Goal: Task Accomplishment & Management: Complete application form

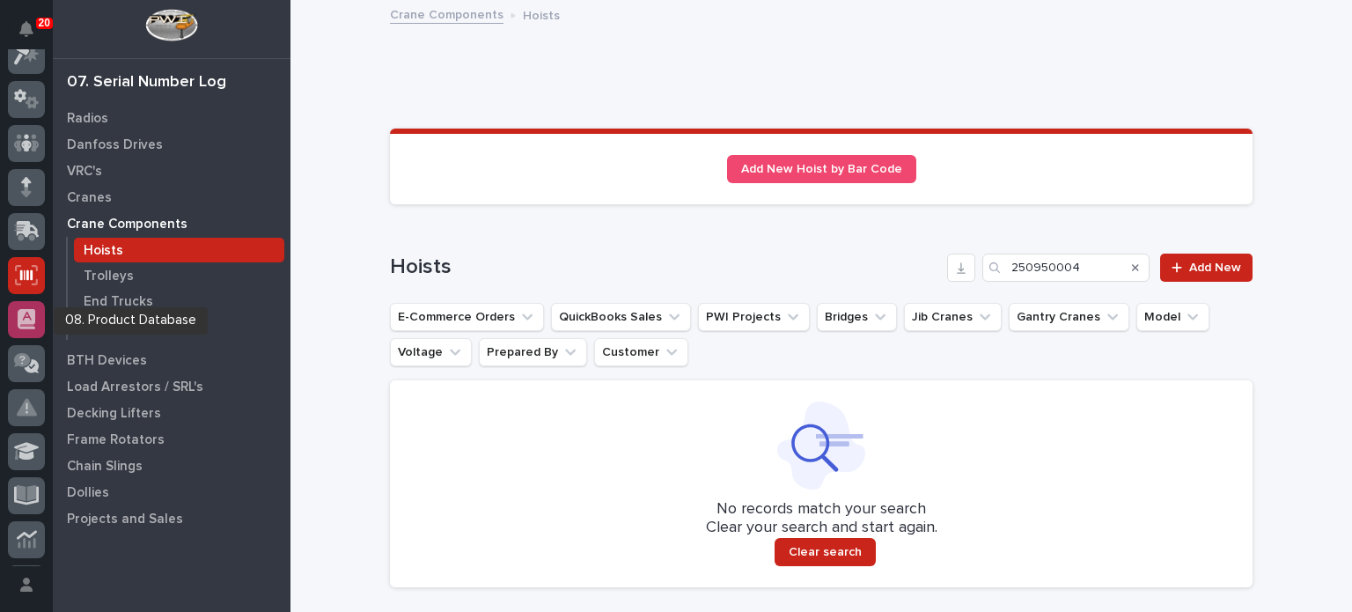
scroll to position [56, 0]
click at [29, 62] on icon at bounding box center [27, 55] width 26 height 20
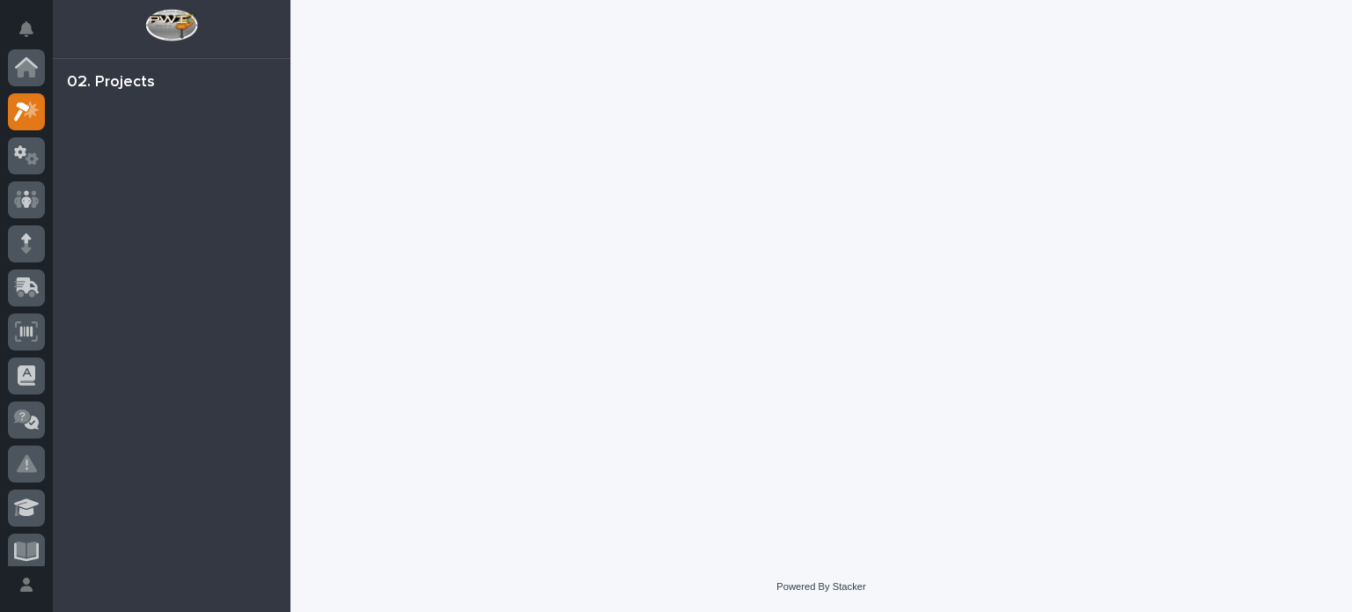
scroll to position [44, 0]
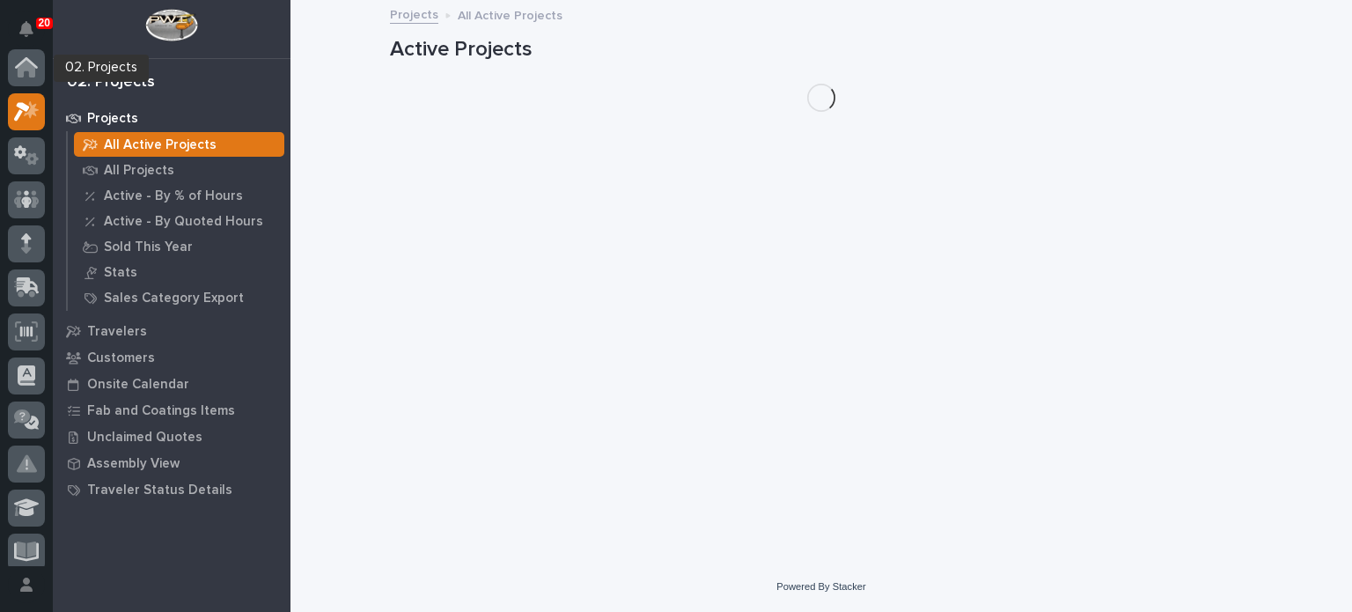
scroll to position [44, 0]
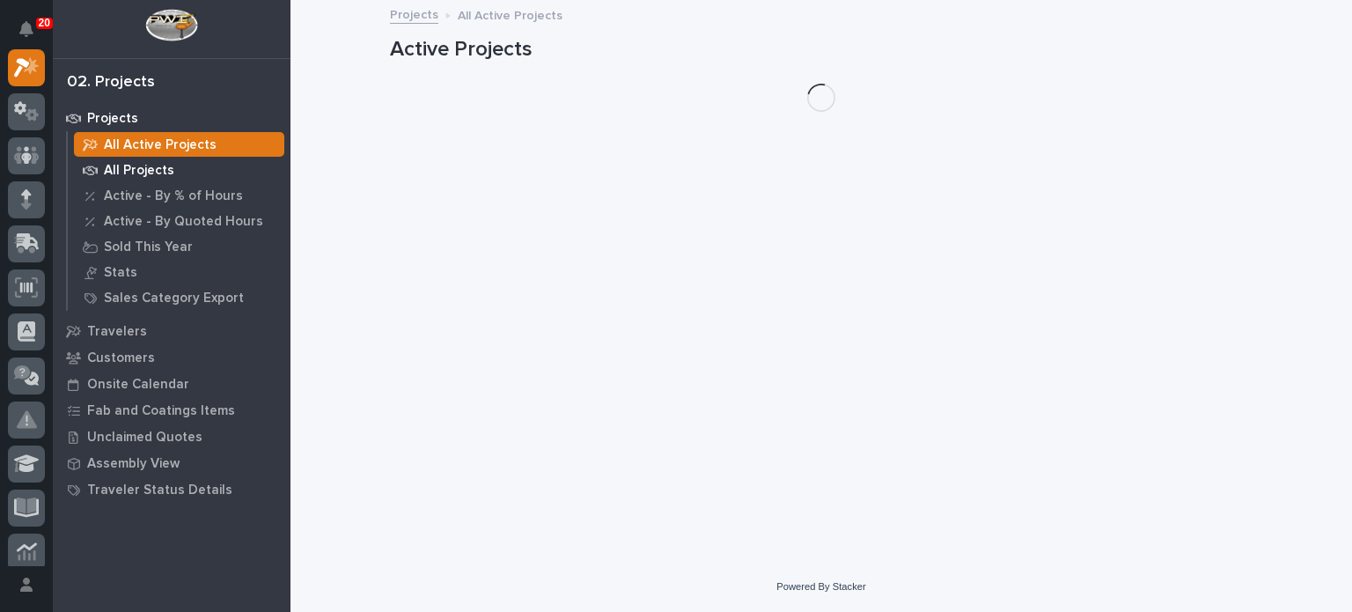
click at [129, 166] on p "All Projects" at bounding box center [139, 171] width 70 height 16
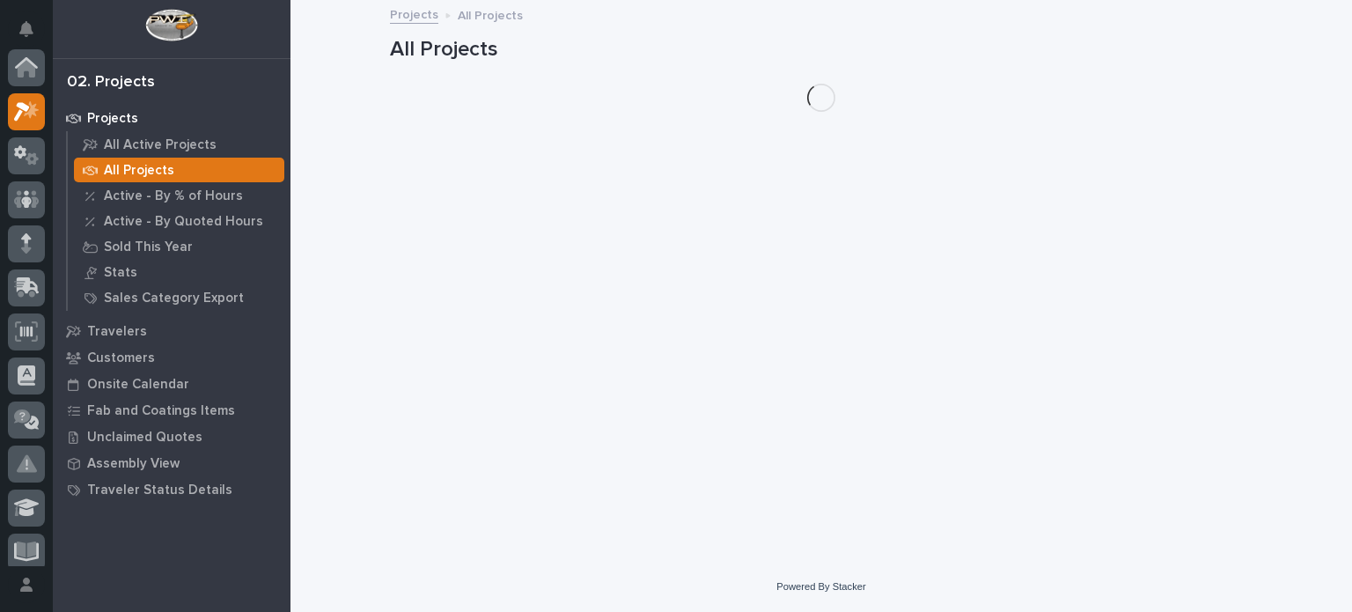
scroll to position [44, 0]
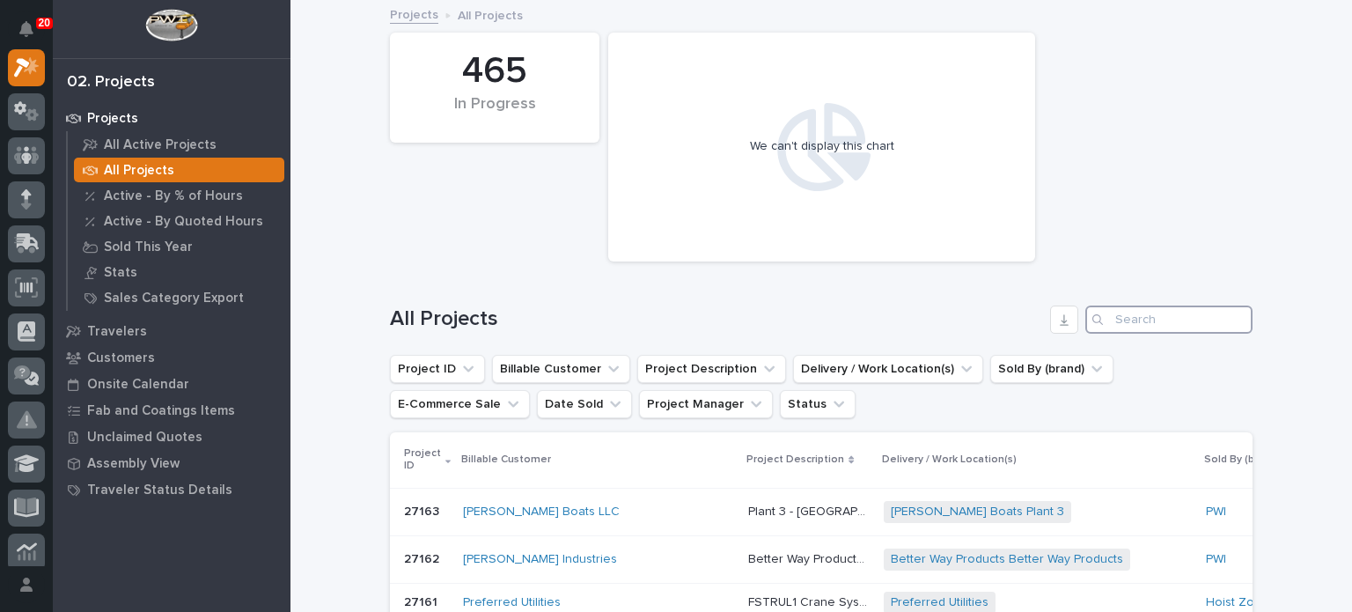
click at [1114, 315] on input "Search" at bounding box center [1168, 319] width 167 height 28
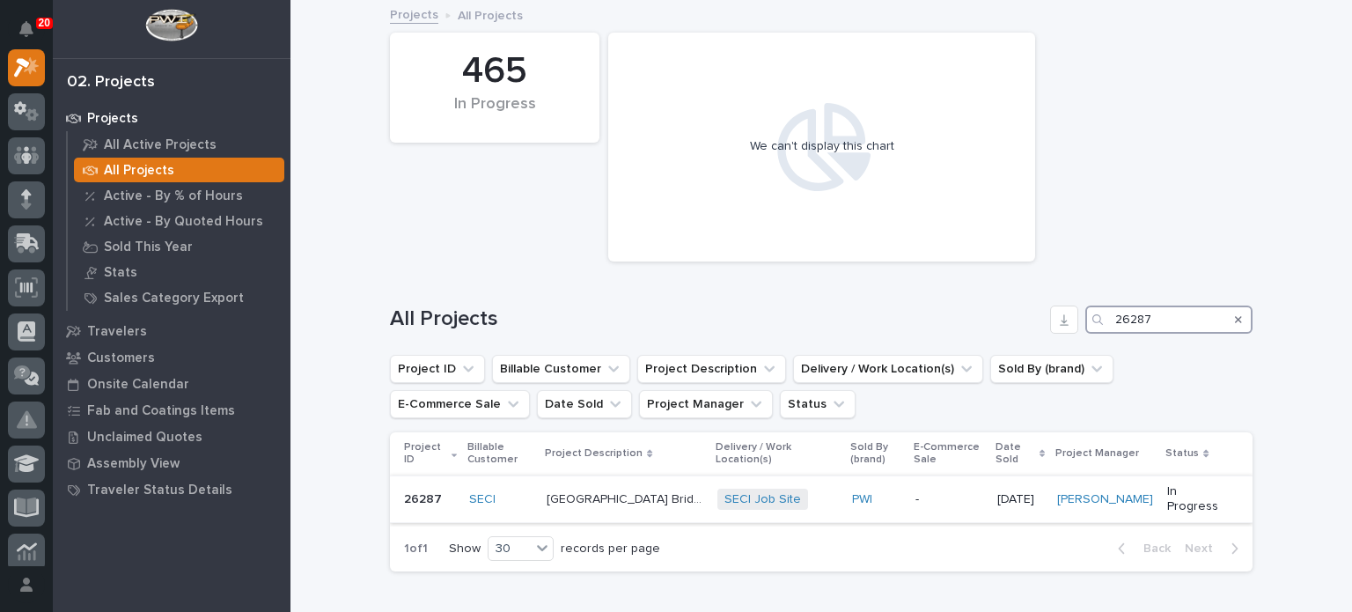
type input "26287"
click at [635, 495] on p "[GEOGRAPHIC_DATA] Bridge Crane" at bounding box center [626, 497] width 159 height 18
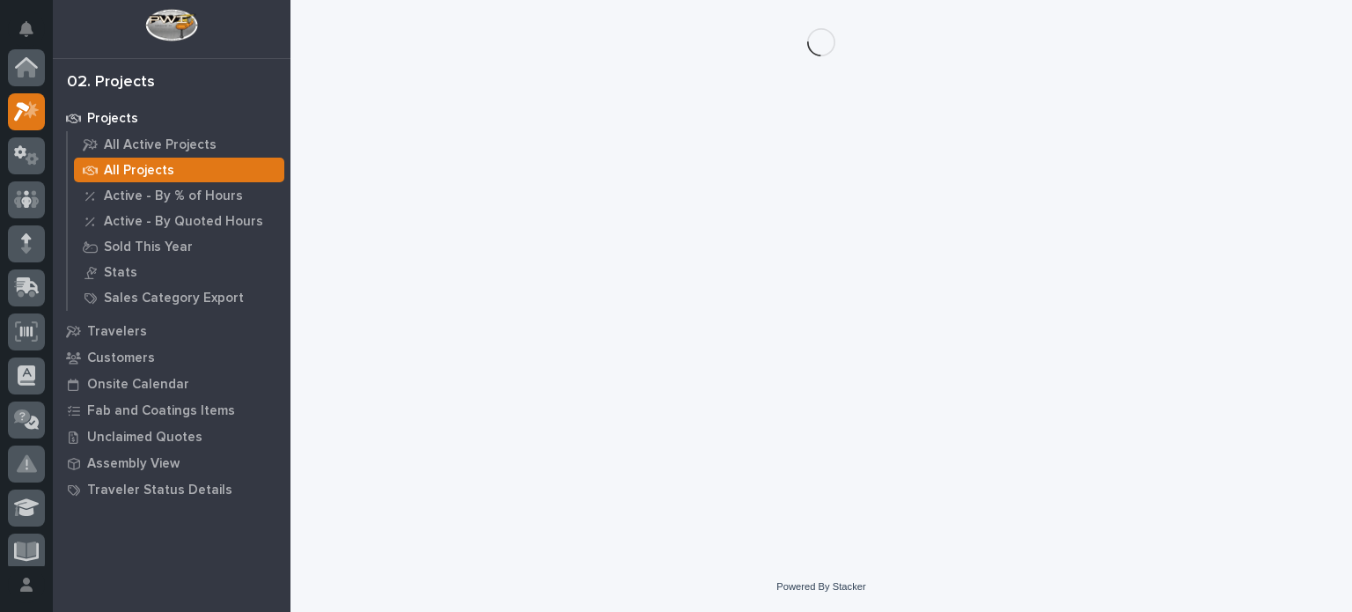
scroll to position [44, 0]
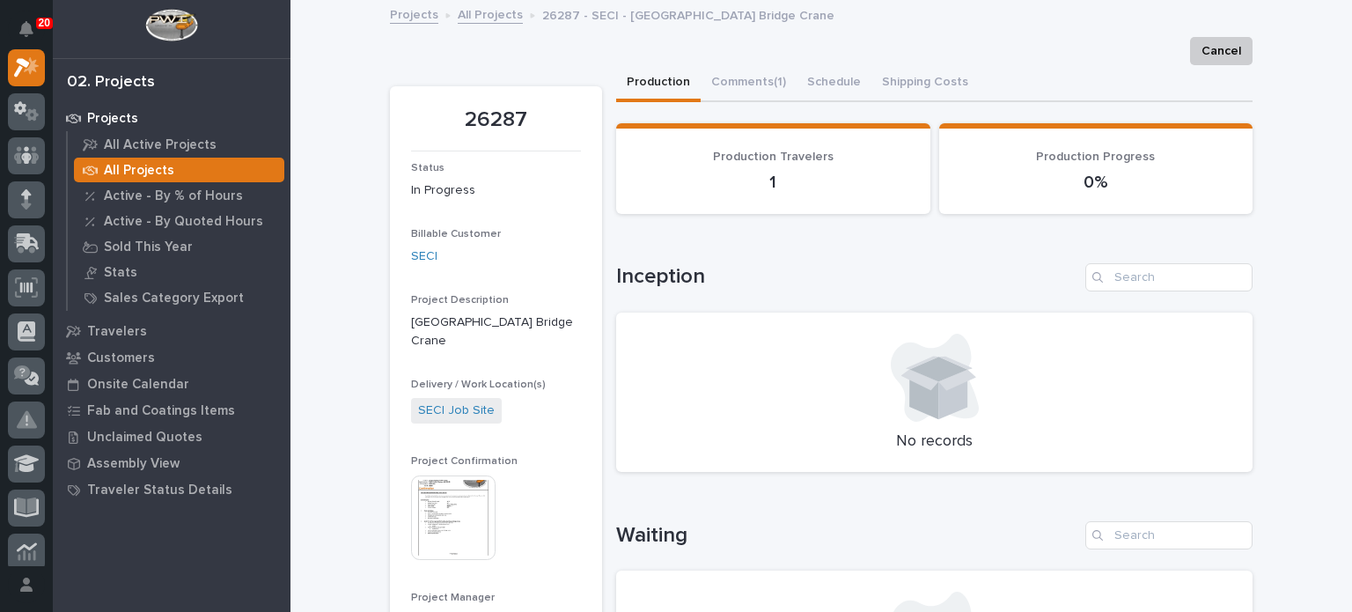
click at [444, 523] on img at bounding box center [453, 517] width 84 height 84
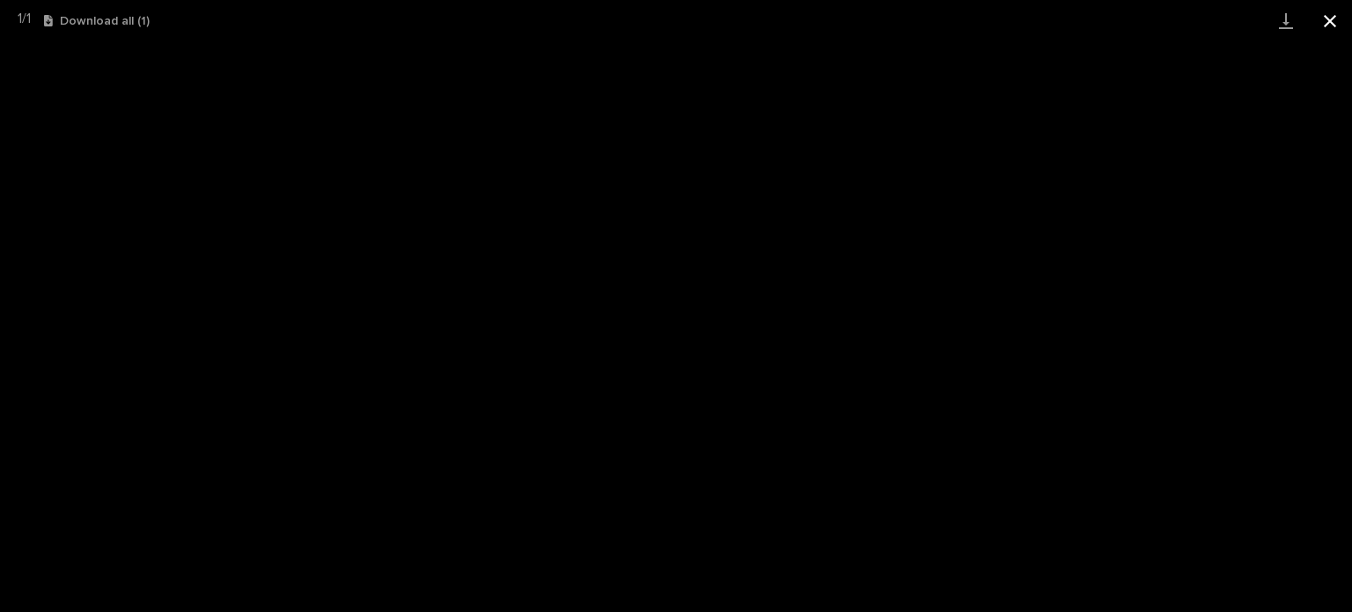
click at [1333, 24] on button "Close gallery" at bounding box center [1330, 20] width 44 height 41
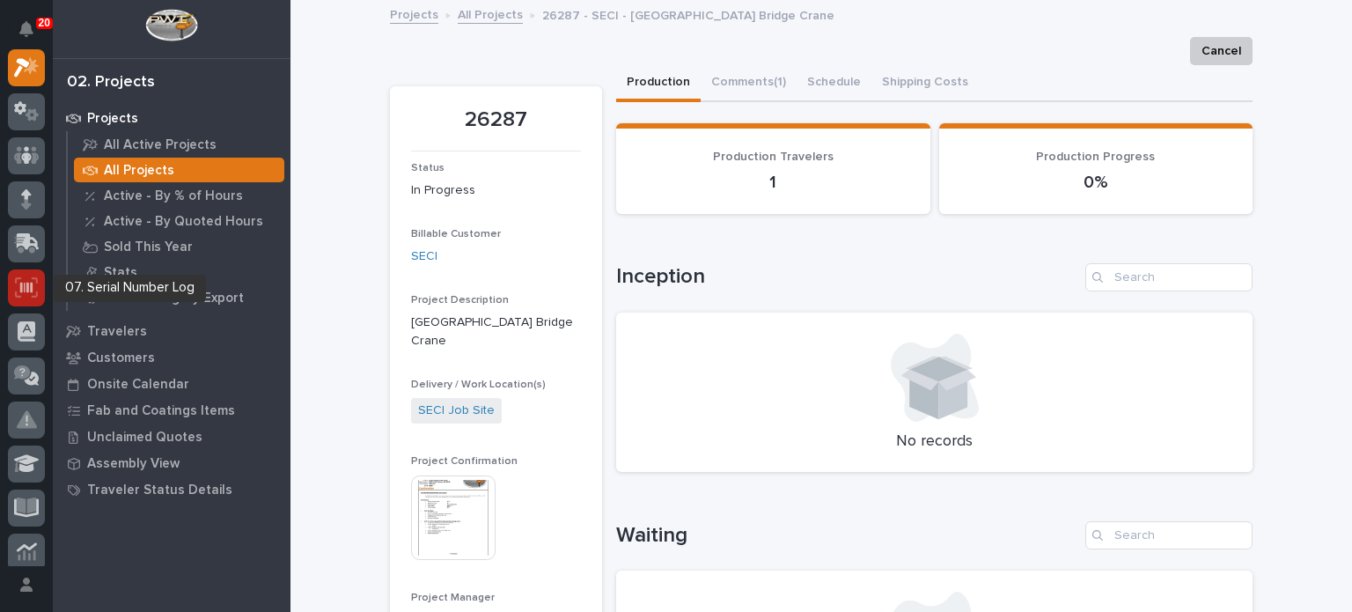
click at [26, 299] on div at bounding box center [26, 287] width 37 height 37
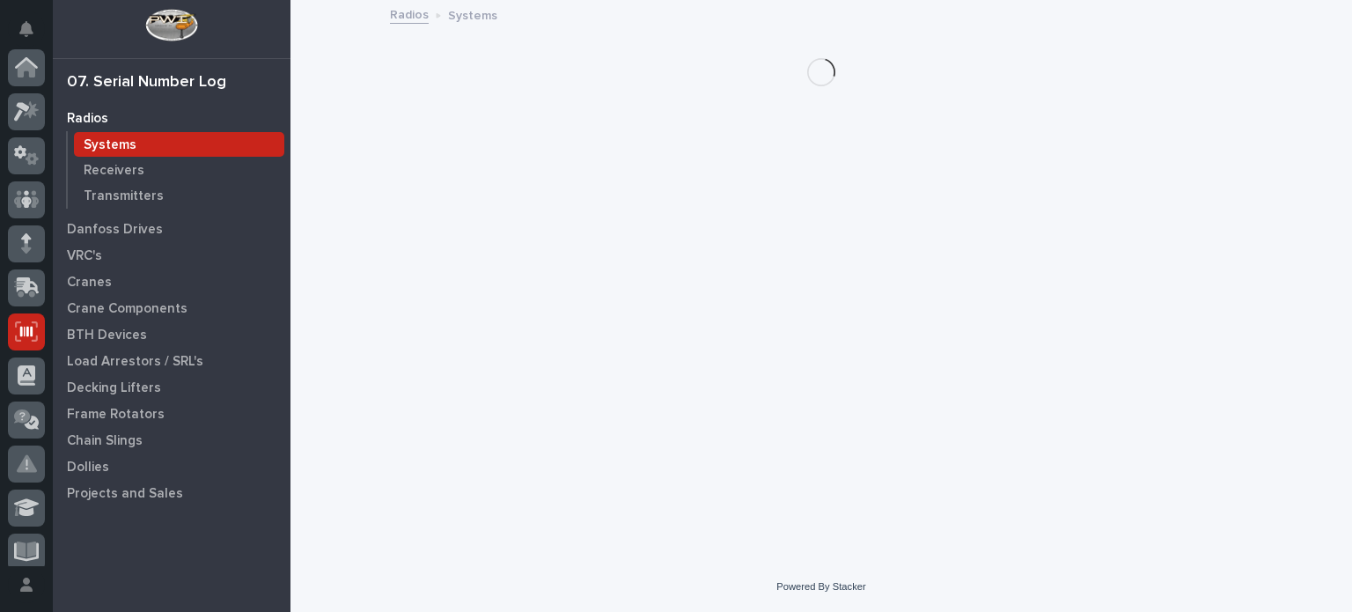
scroll to position [264, 0]
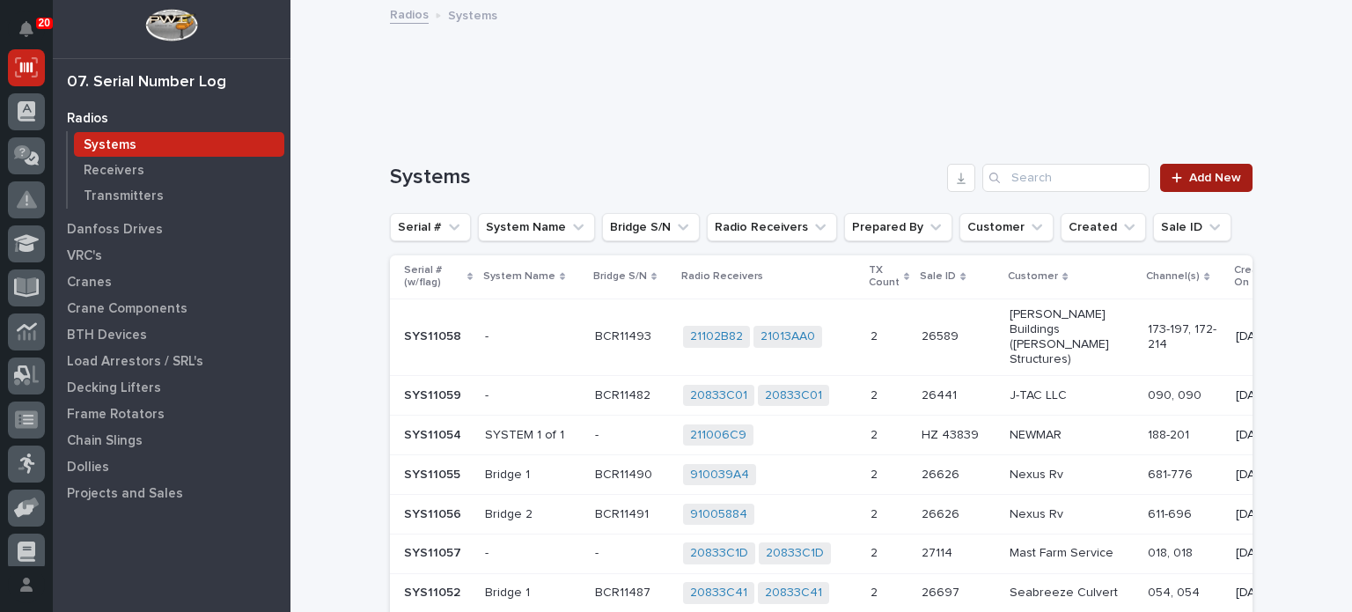
click at [1192, 178] on span "Add New" at bounding box center [1215, 178] width 52 height 12
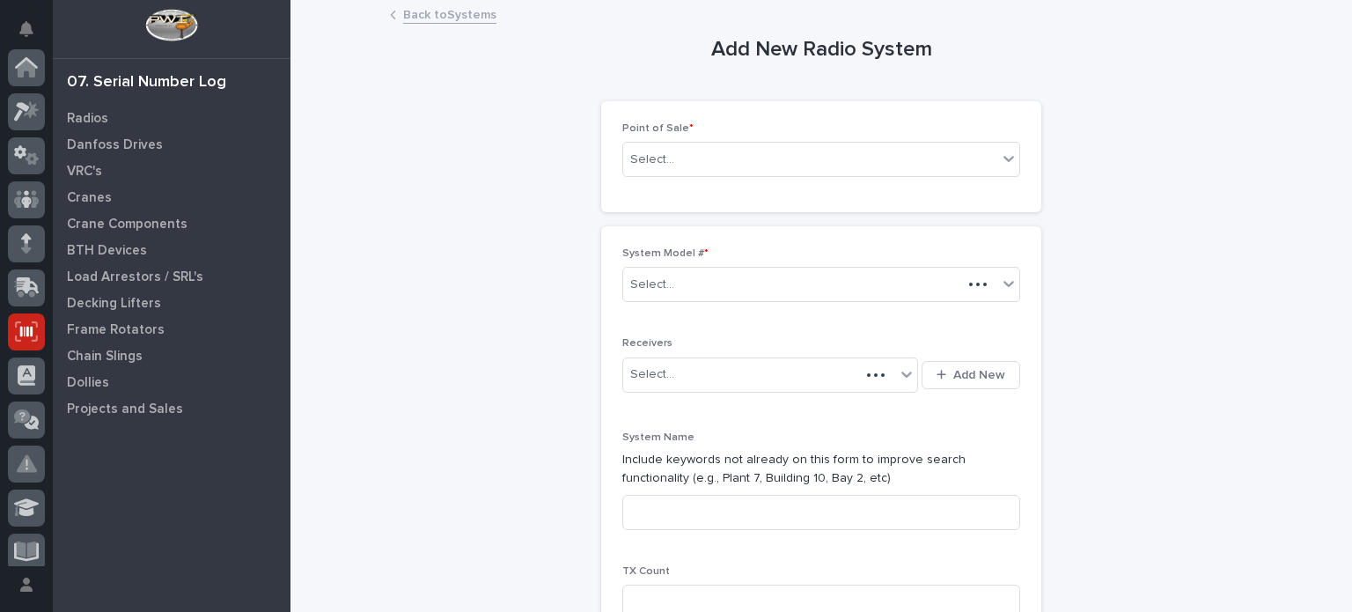
scroll to position [264, 0]
click at [935, 150] on div "Select..." at bounding box center [810, 159] width 374 height 29
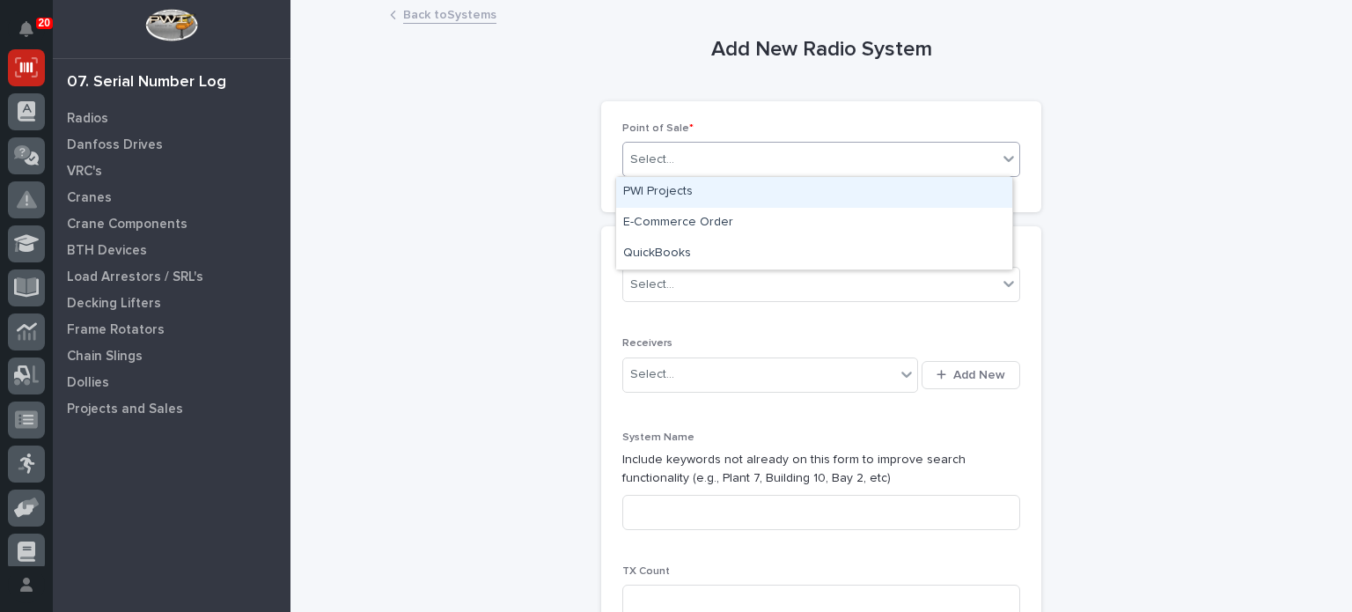
click at [927, 195] on div "PWI Projects" at bounding box center [814, 192] width 396 height 31
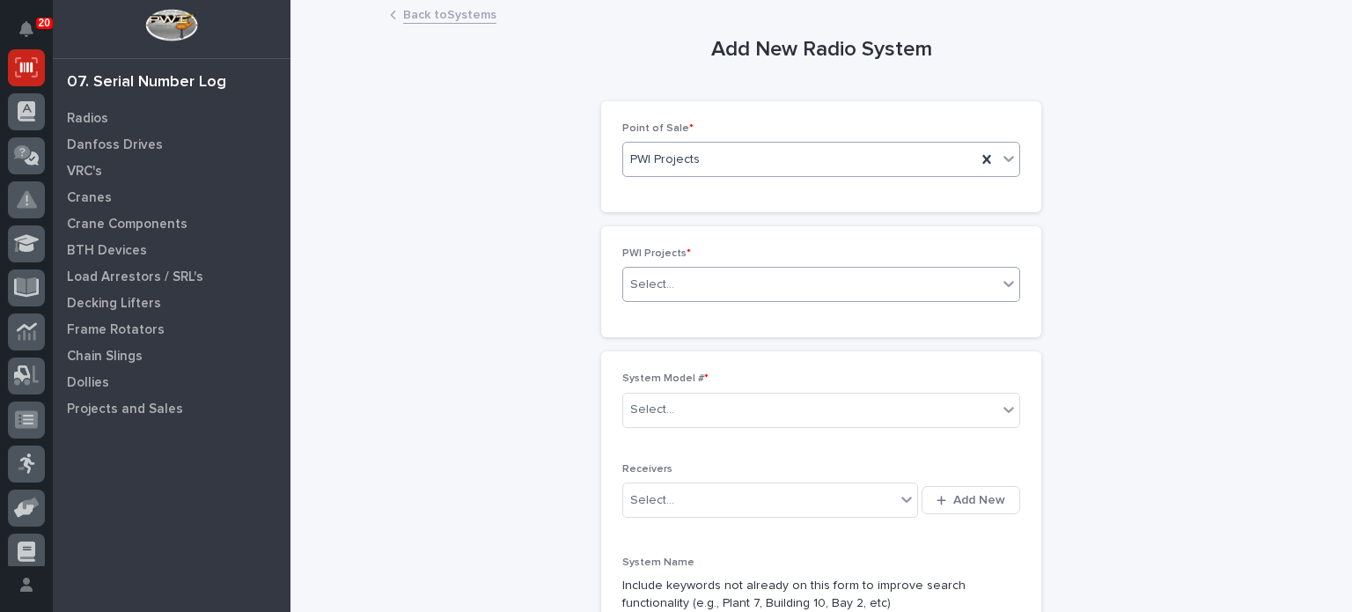
click at [898, 288] on div "Select..." at bounding box center [810, 284] width 374 height 29
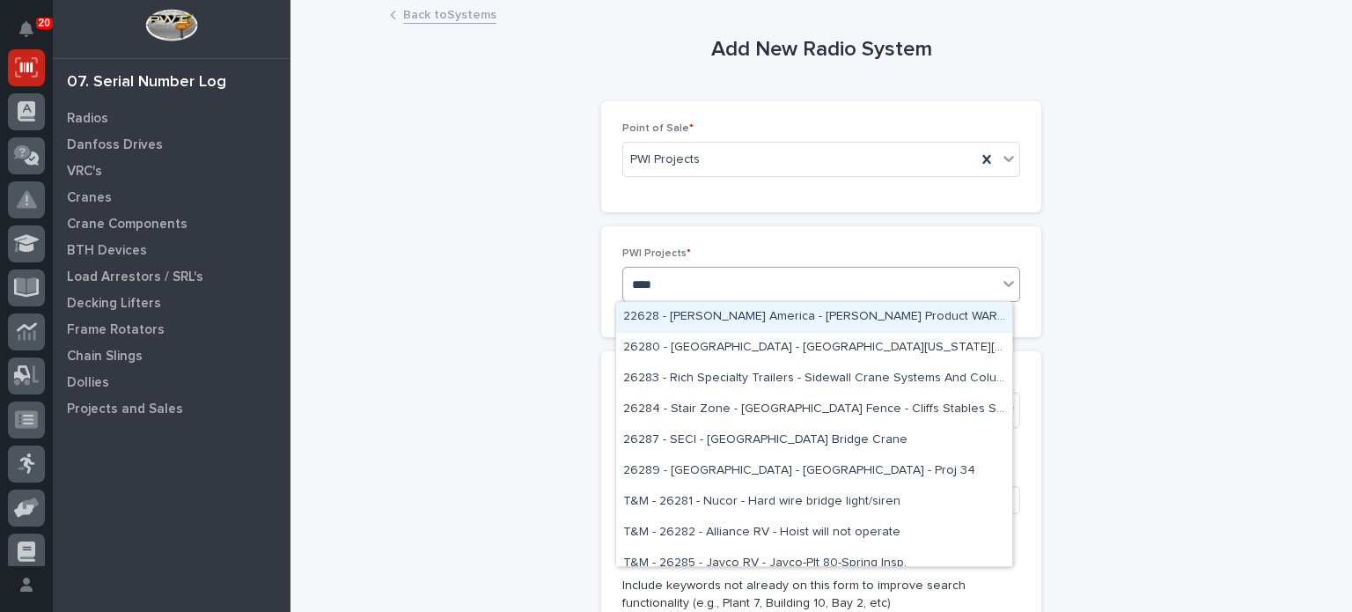
type input "*****"
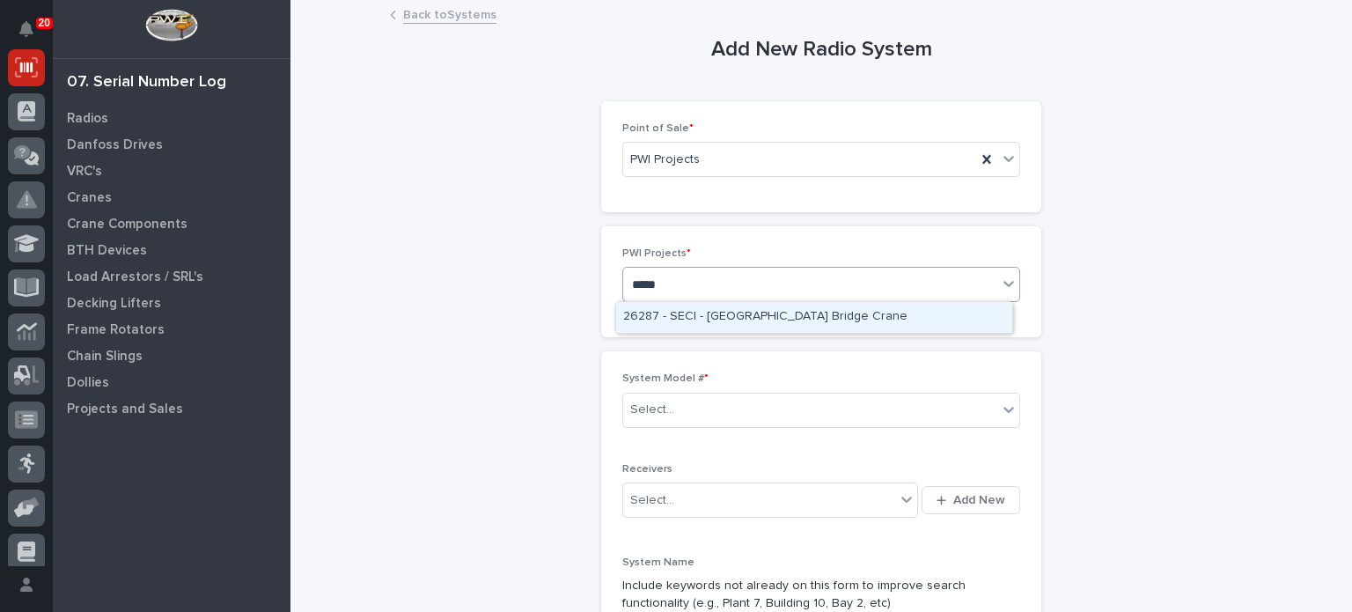
click at [891, 317] on div "26287 - SECI - [GEOGRAPHIC_DATA] Bridge Crane" at bounding box center [814, 317] width 396 height 31
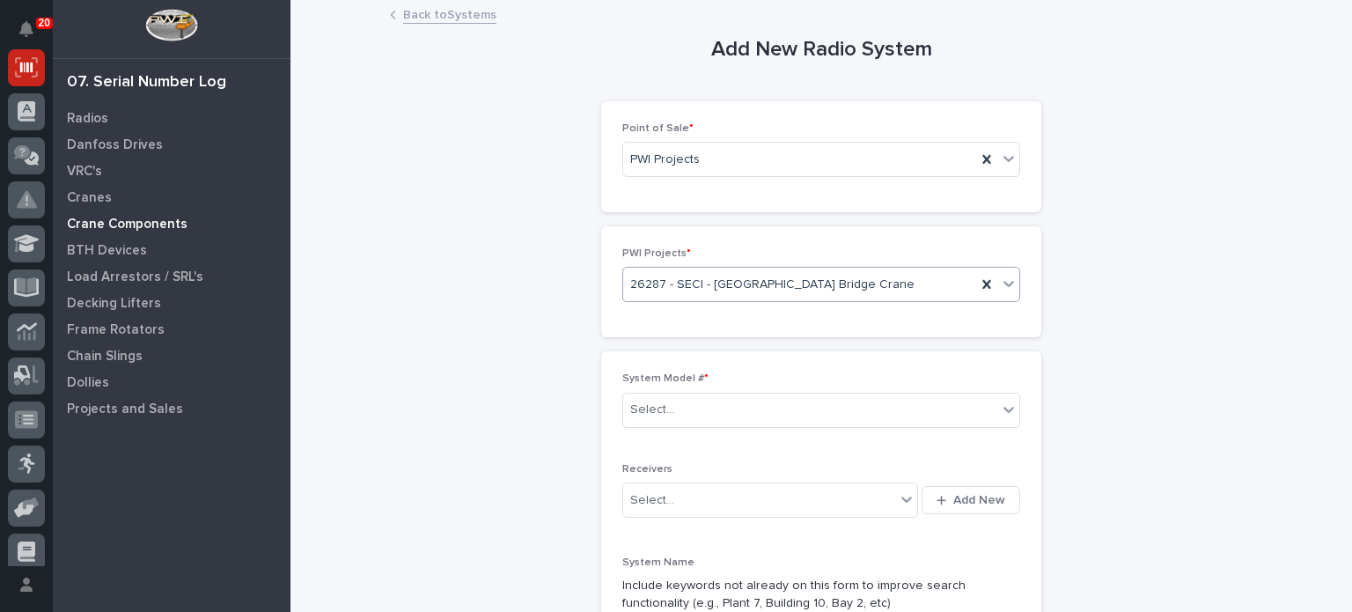
click at [168, 225] on p "Crane Components" at bounding box center [127, 224] width 121 height 16
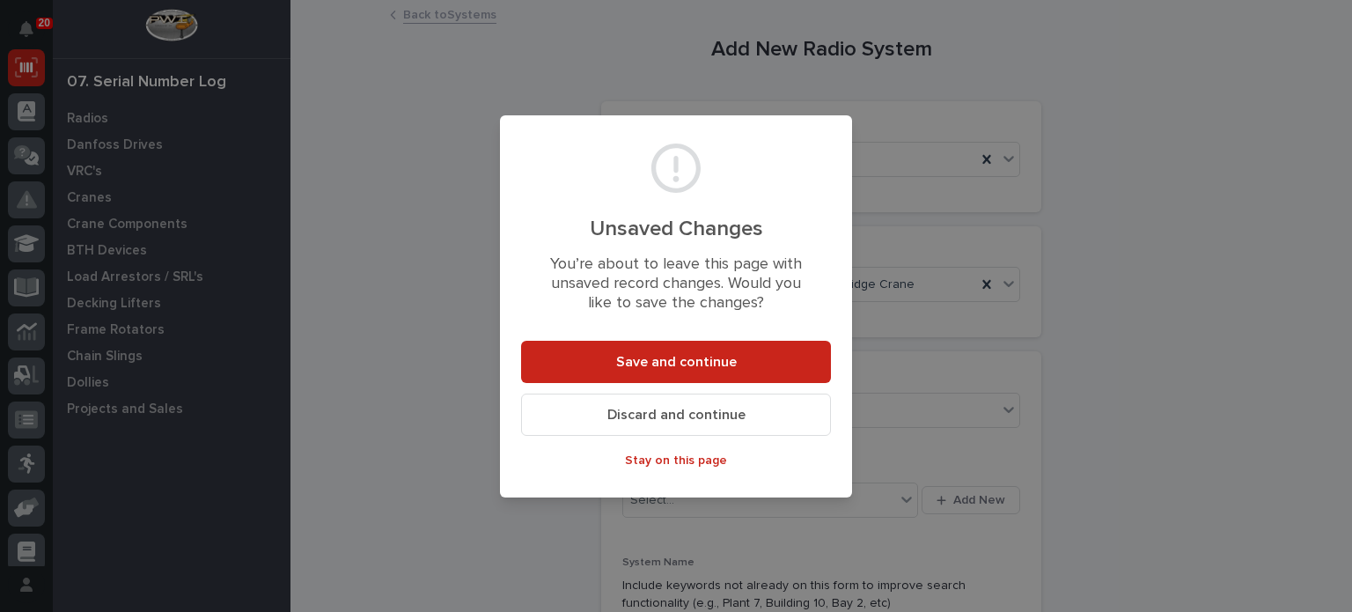
click at [651, 410] on span "Discard and continue" at bounding box center [676, 415] width 138 height 18
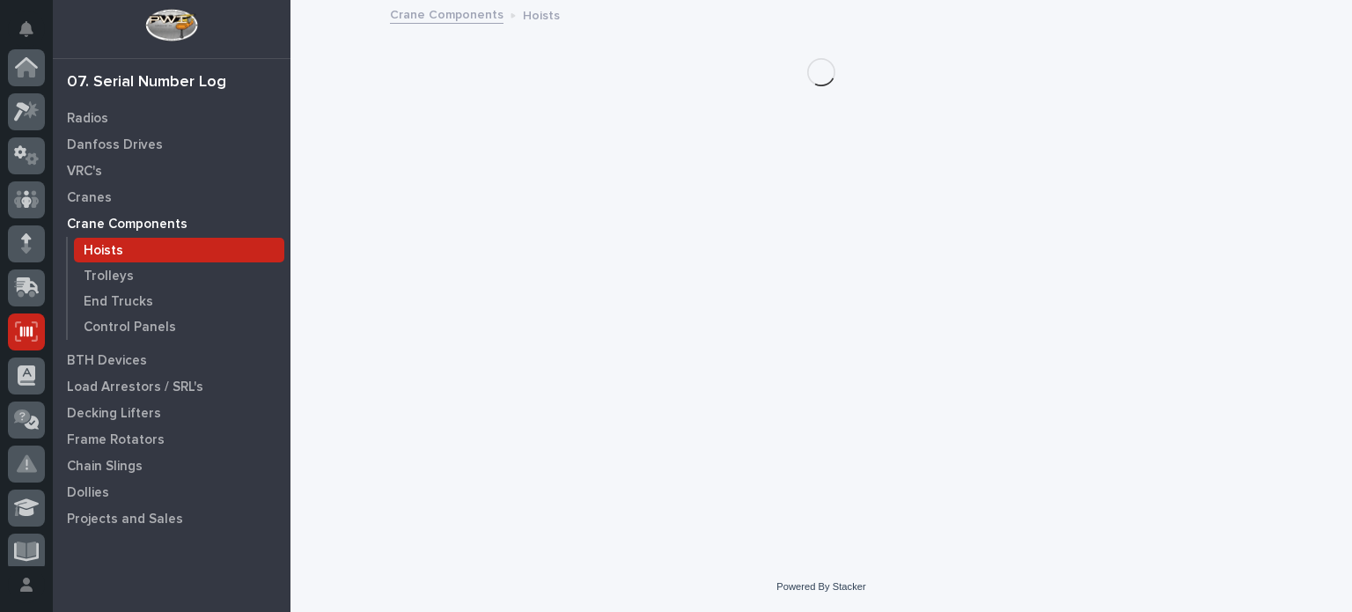
scroll to position [264, 0]
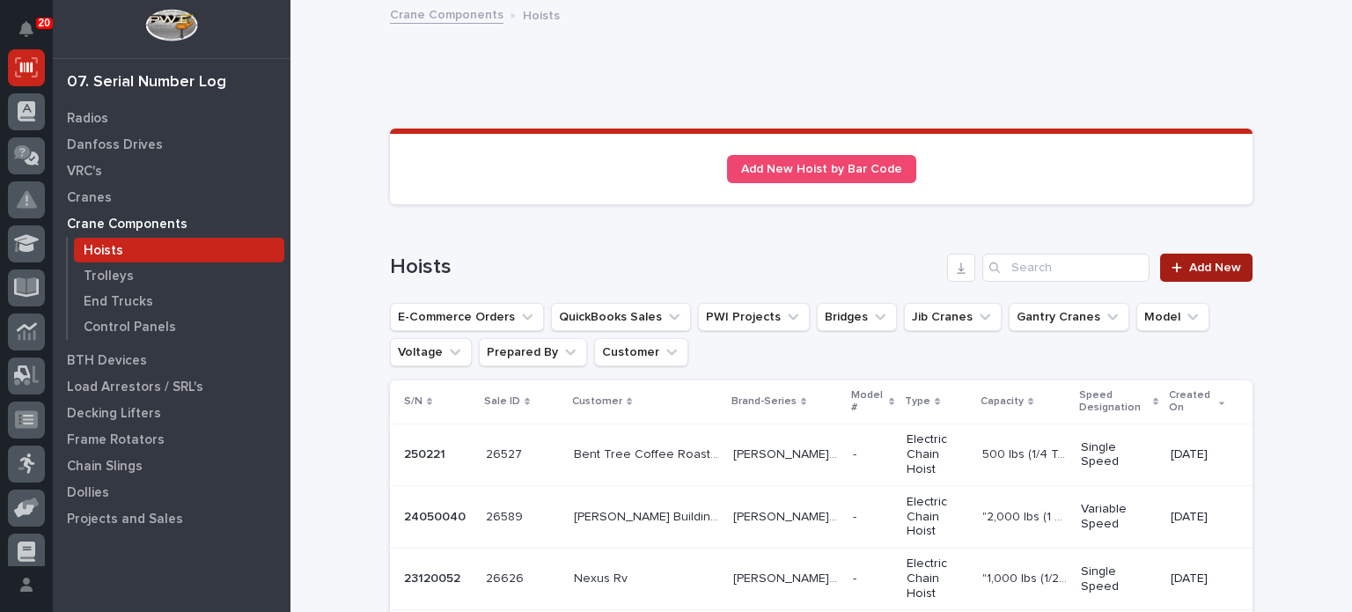
click at [1195, 277] on link "Add New" at bounding box center [1206, 267] width 92 height 28
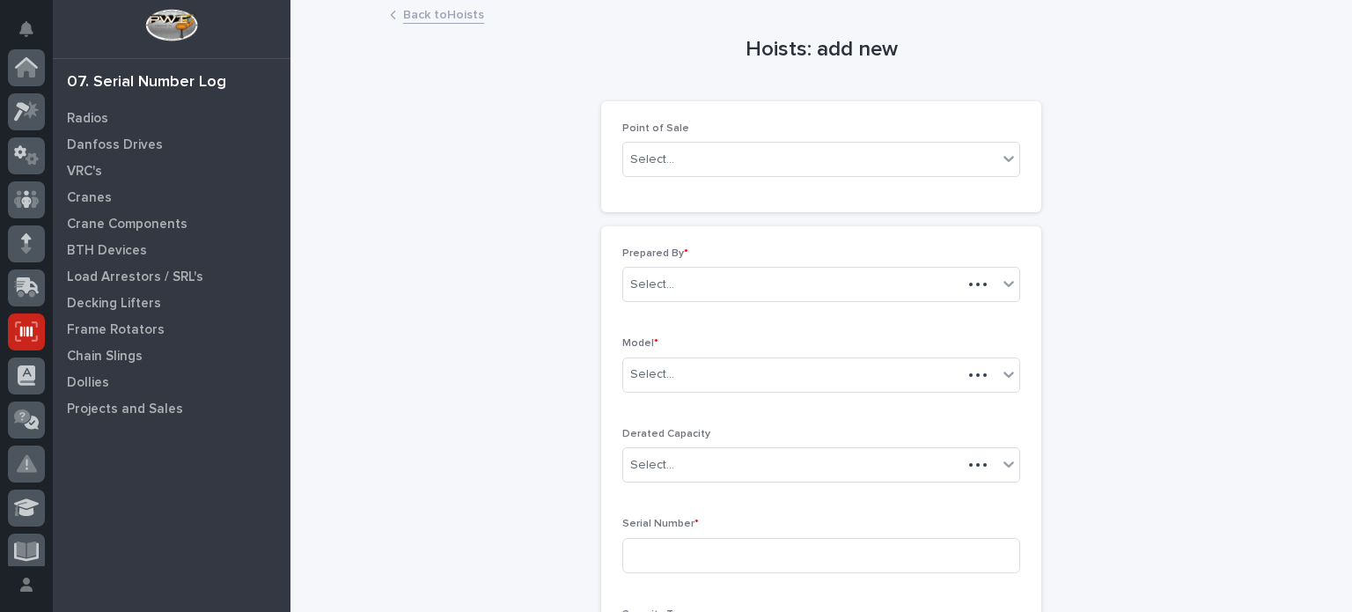
scroll to position [264, 0]
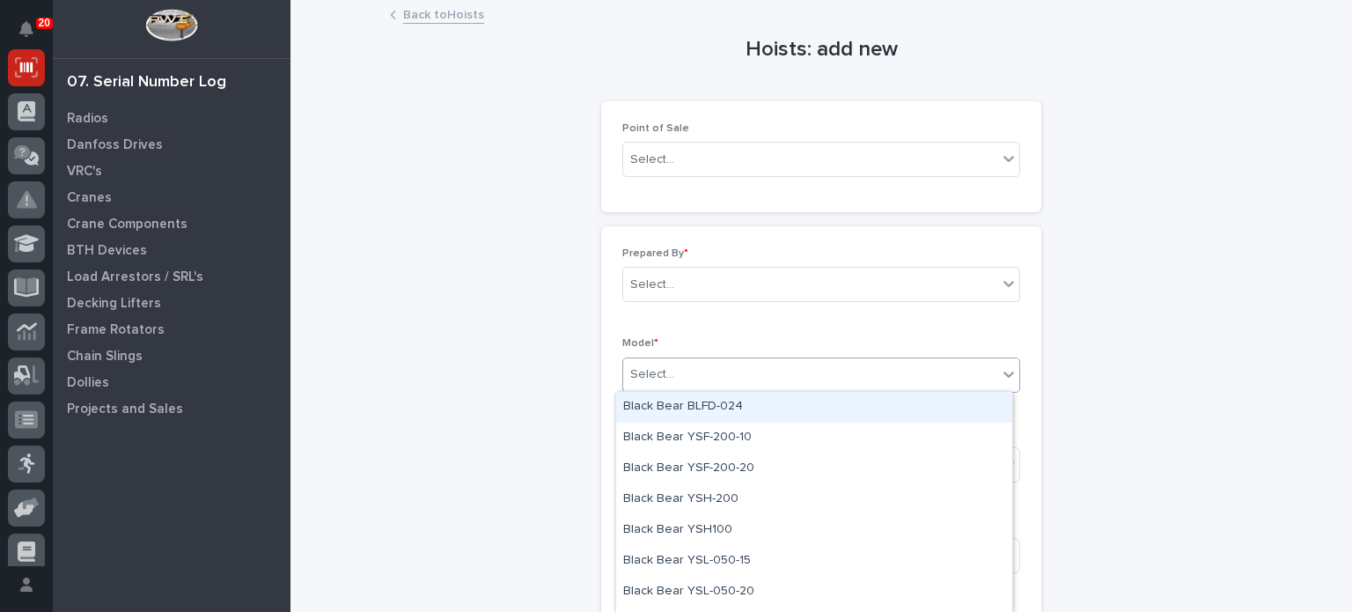
click at [864, 374] on div "Select..." at bounding box center [810, 374] width 374 height 29
type input "***"
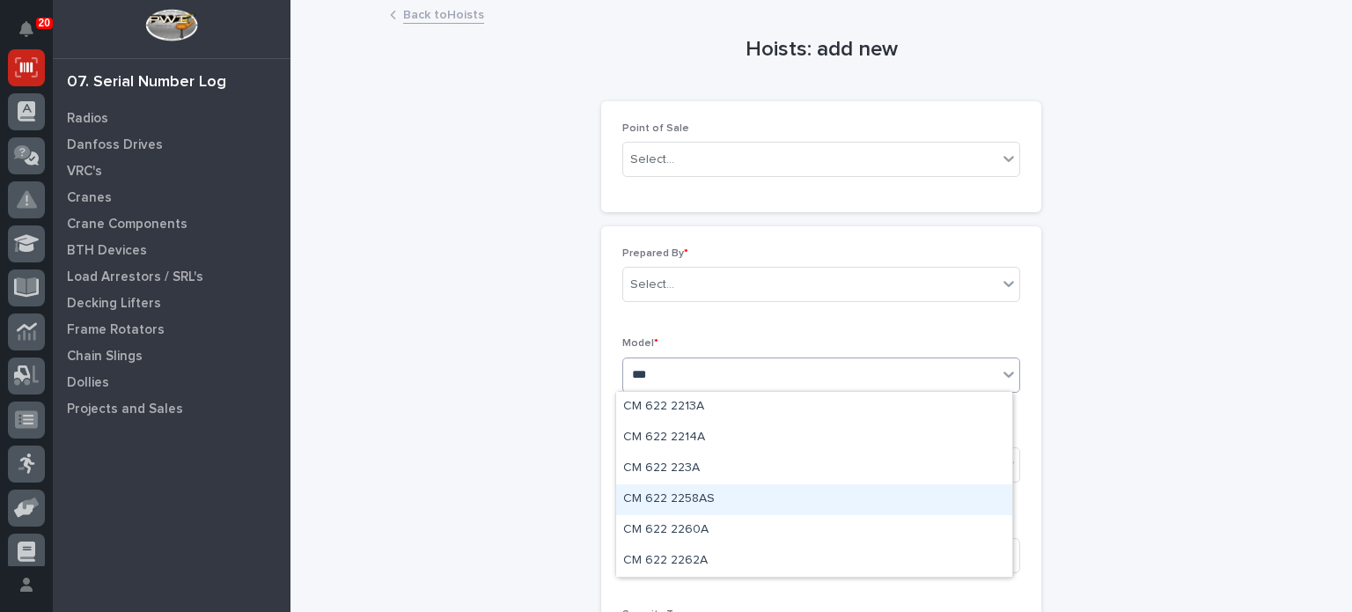
click at [807, 492] on div "CM 622 2258AS" at bounding box center [814, 499] width 396 height 31
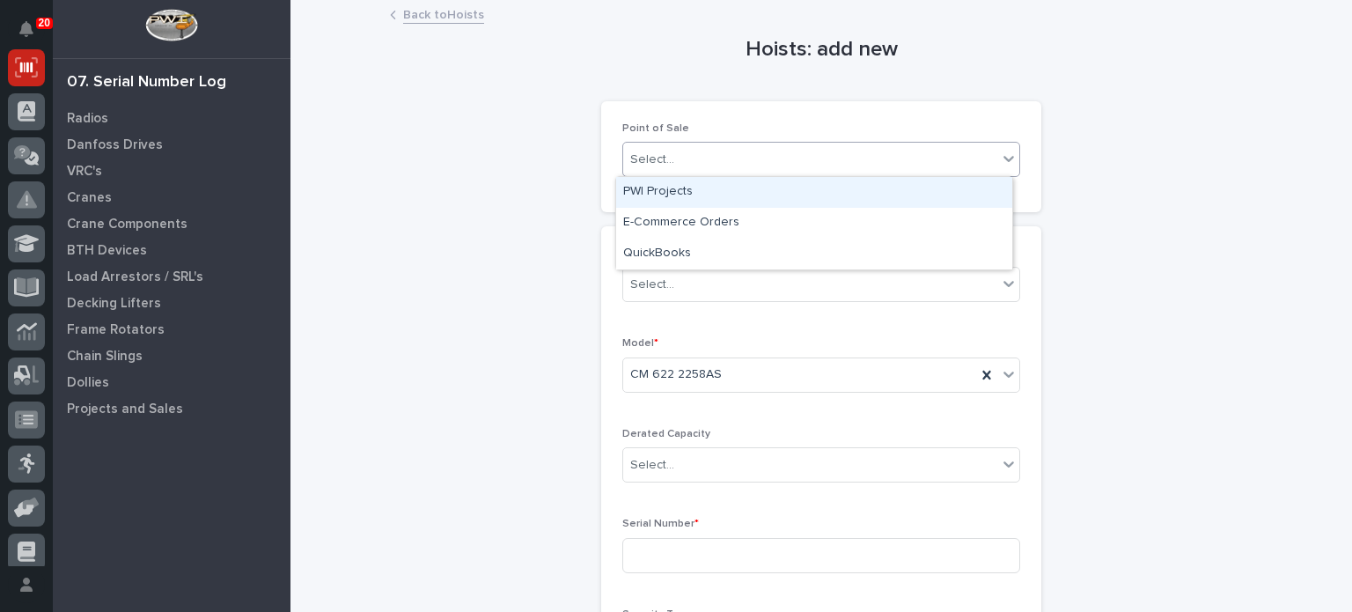
click at [1003, 161] on icon at bounding box center [1009, 159] width 18 height 18
click at [957, 194] on div "PWI Projects" at bounding box center [814, 192] width 396 height 31
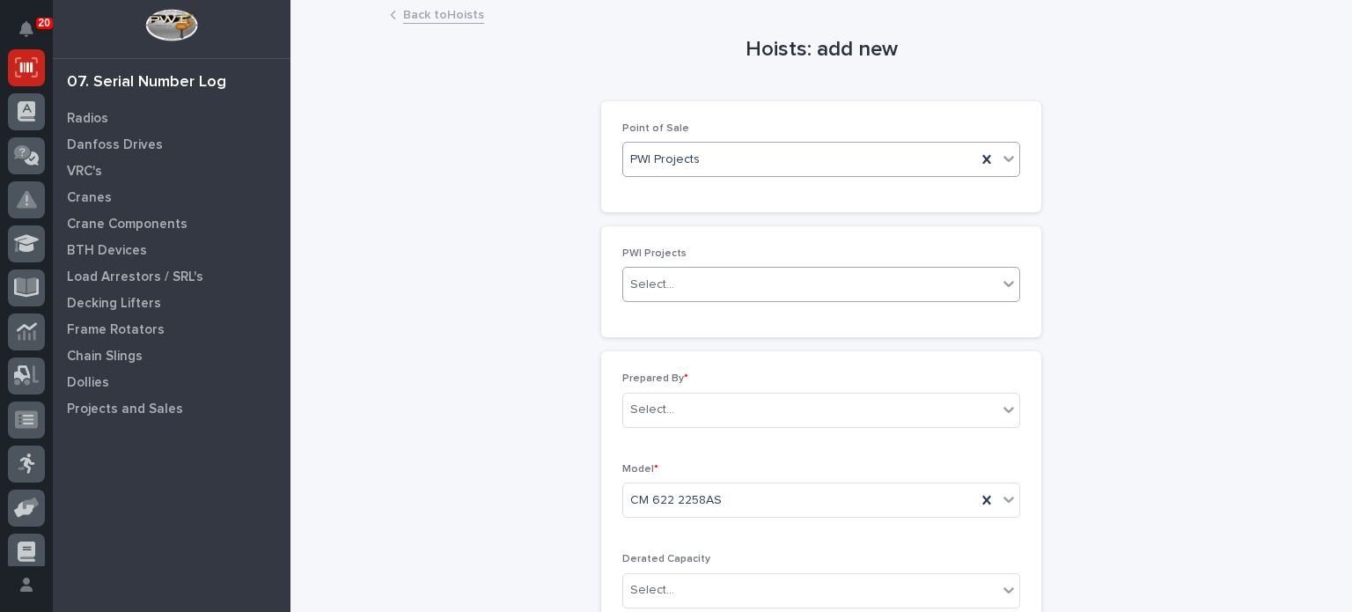
click at [916, 285] on div "Select..." at bounding box center [810, 284] width 374 height 29
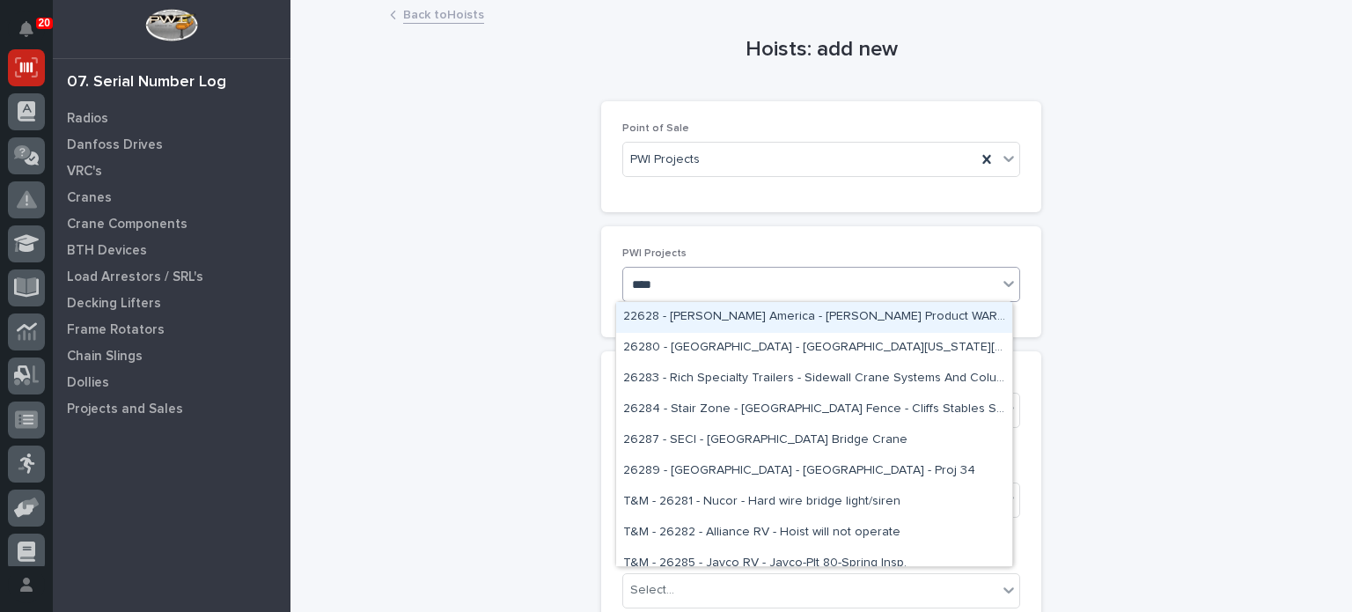
type input "*****"
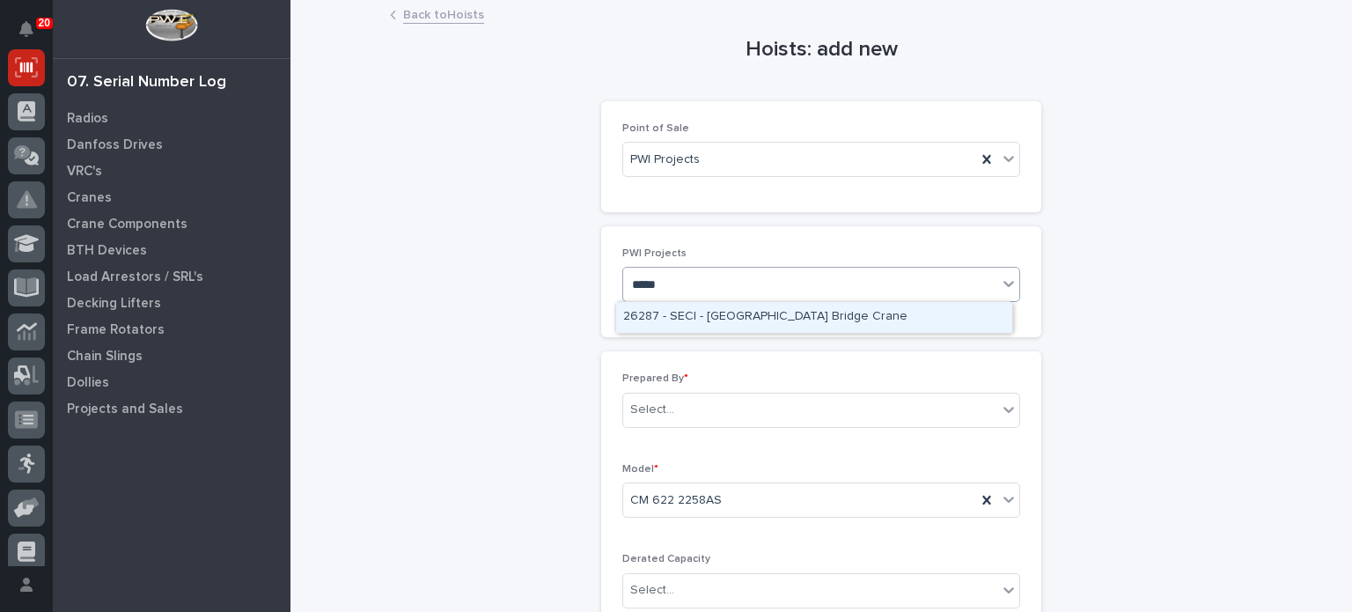
click at [912, 313] on div "26287 - SECI - [GEOGRAPHIC_DATA] Bridge Crane" at bounding box center [814, 317] width 396 height 31
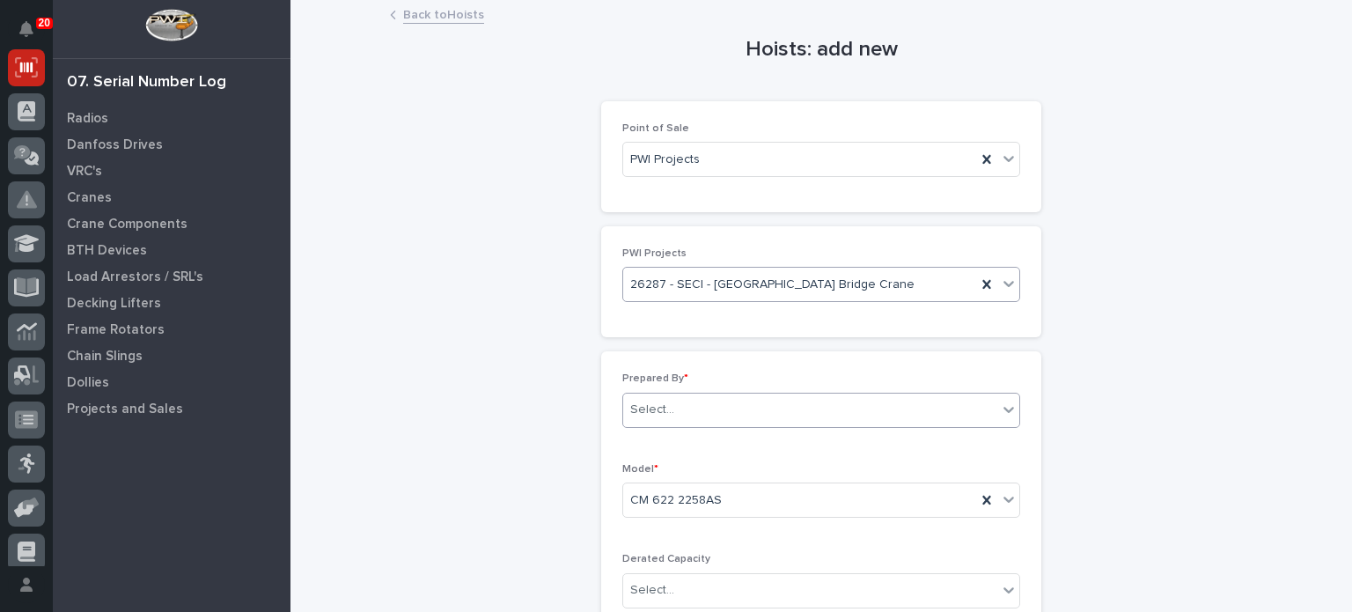
click at [875, 422] on div "Select..." at bounding box center [810, 409] width 374 height 29
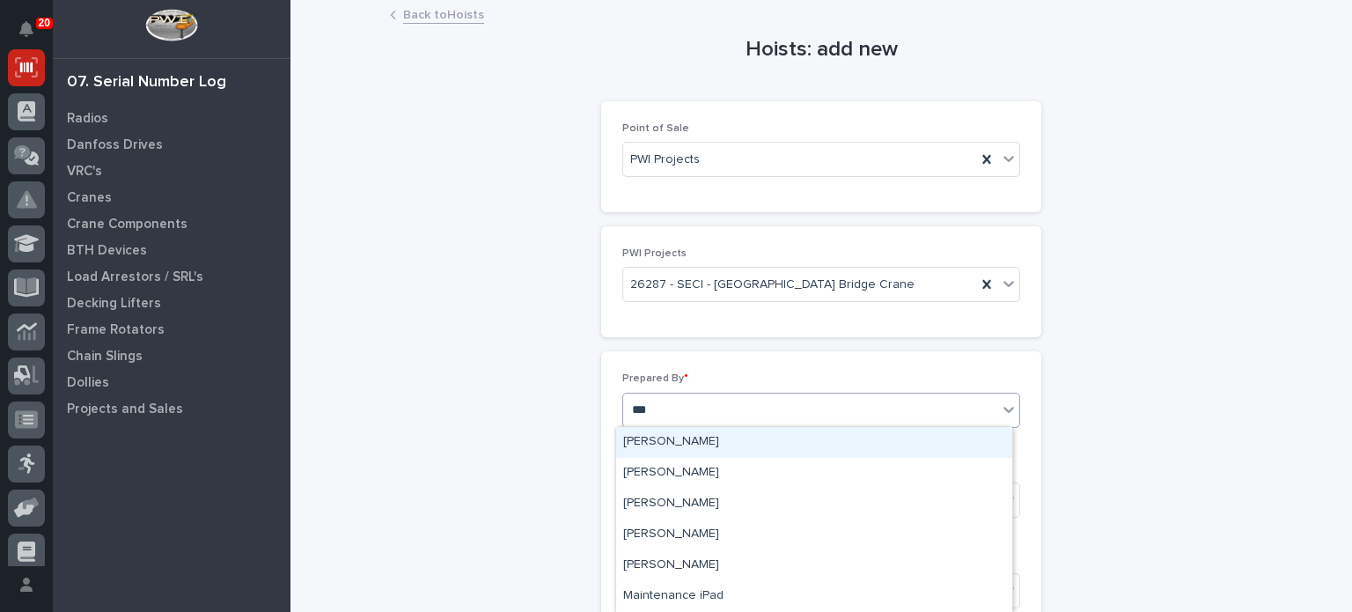
type input "****"
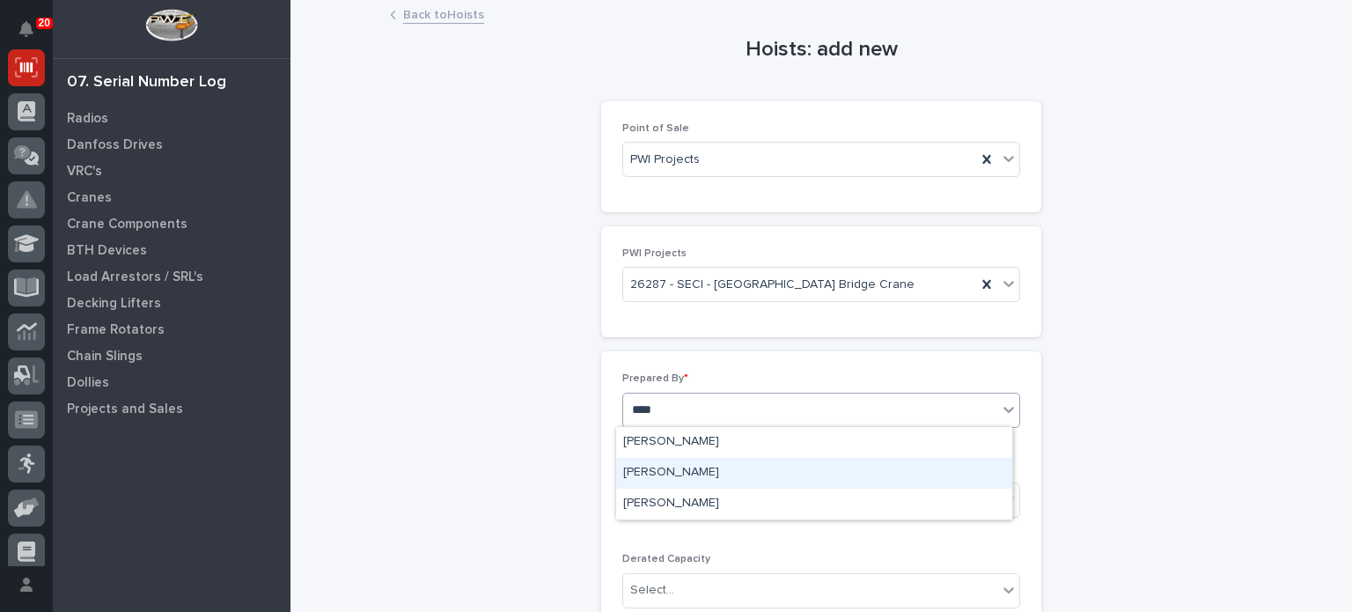
click at [851, 475] on div "[PERSON_NAME]" at bounding box center [814, 473] width 396 height 31
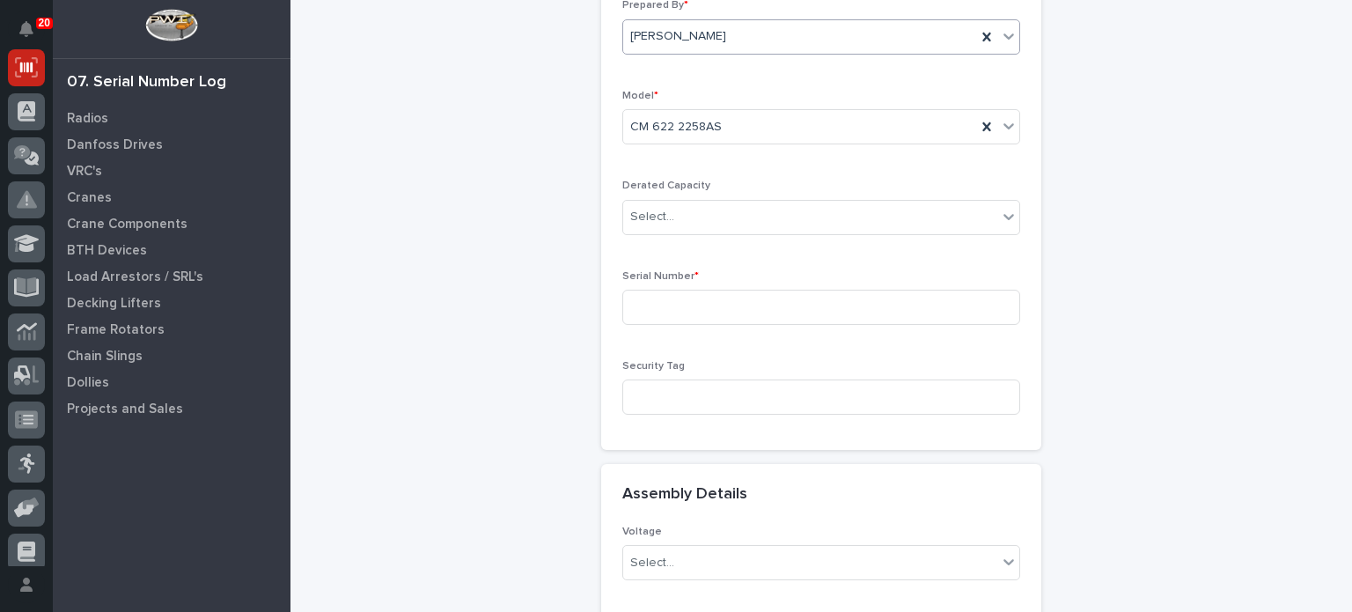
scroll to position [384, 0]
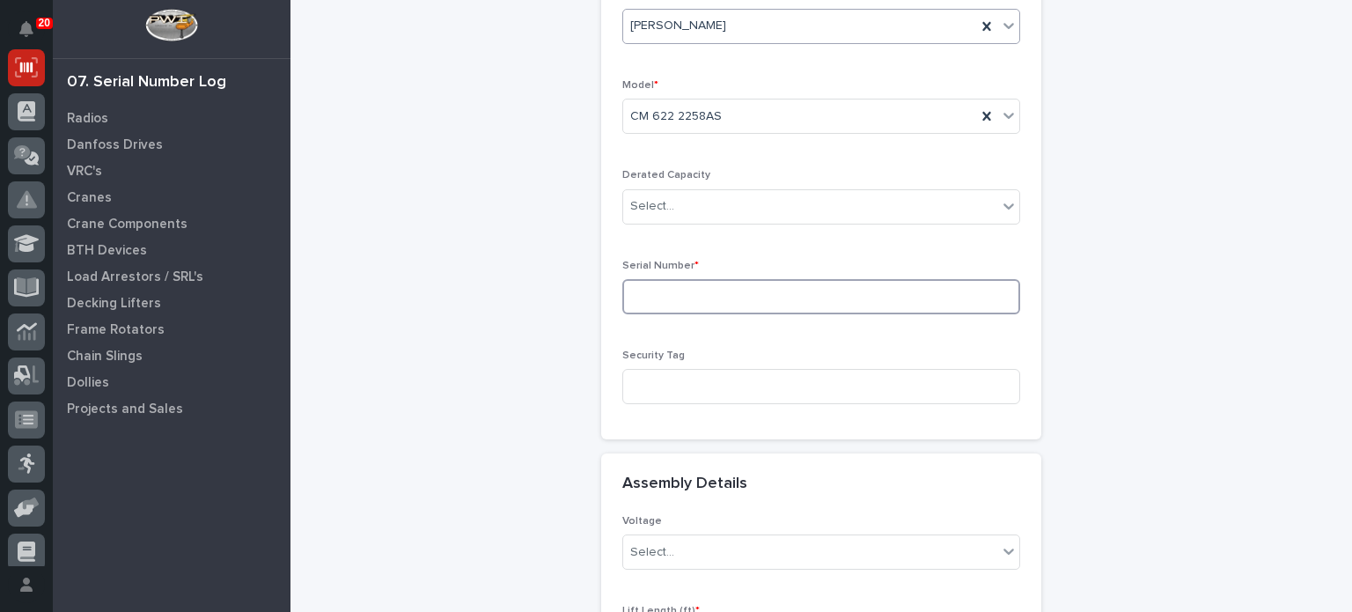
click at [938, 298] on input at bounding box center [821, 296] width 398 height 35
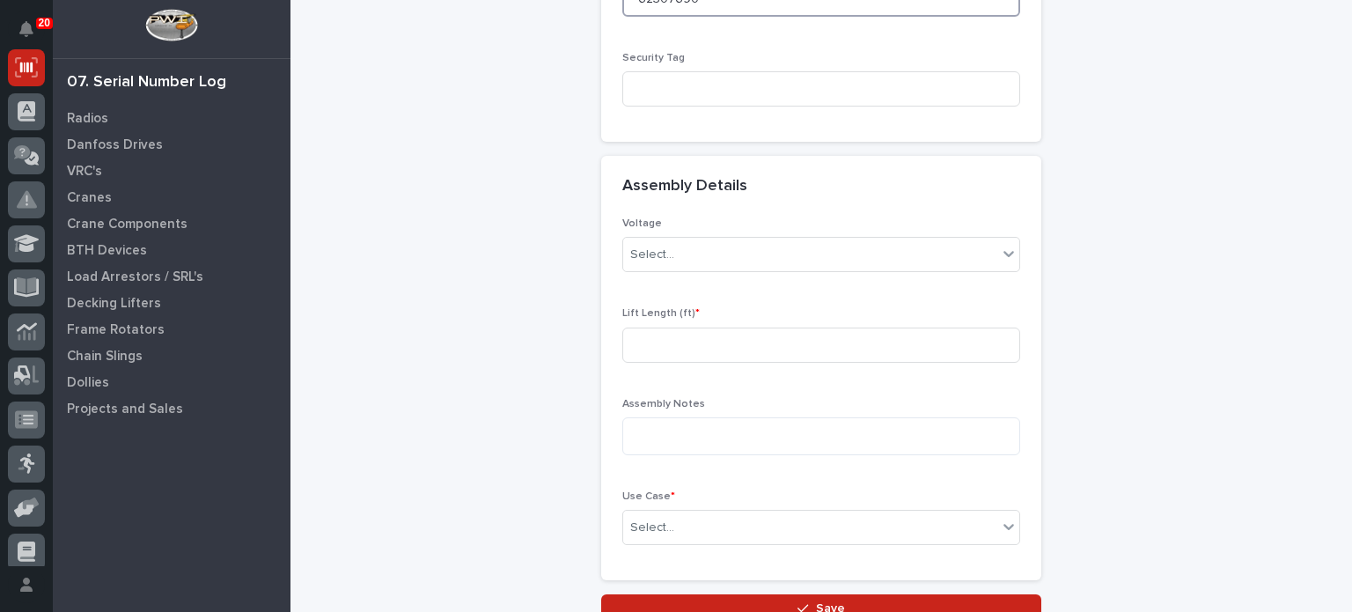
scroll to position [683, 0]
type input "62307690"
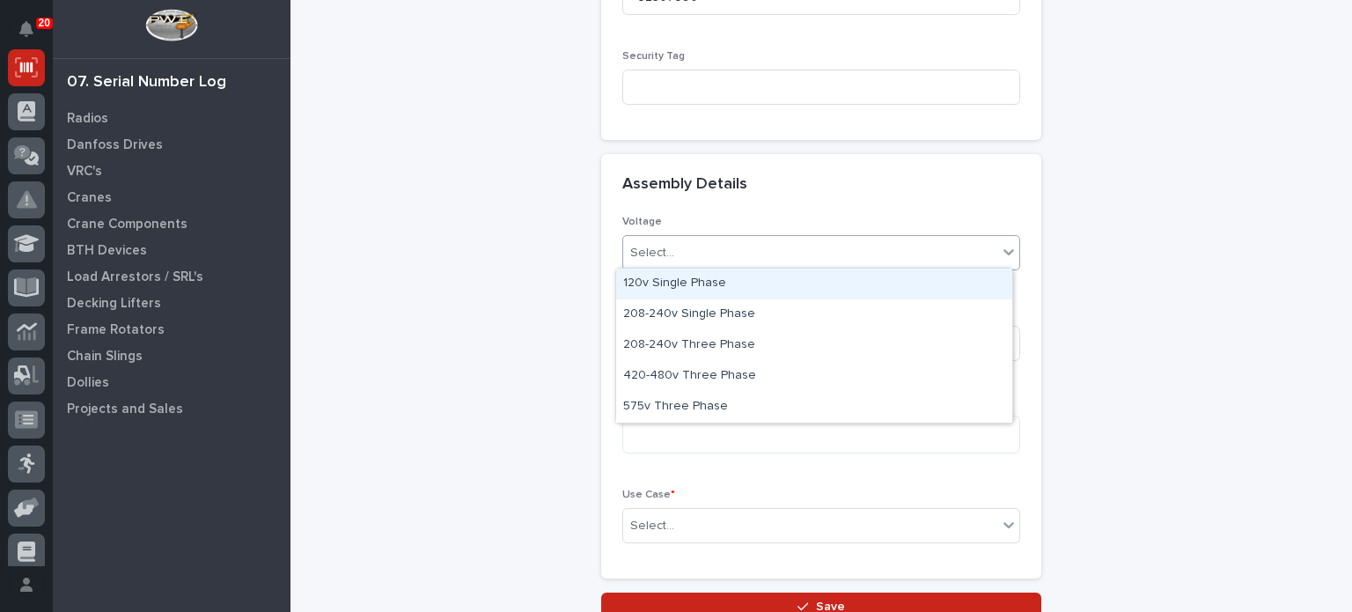
click at [1006, 253] on icon at bounding box center [1009, 252] width 18 height 18
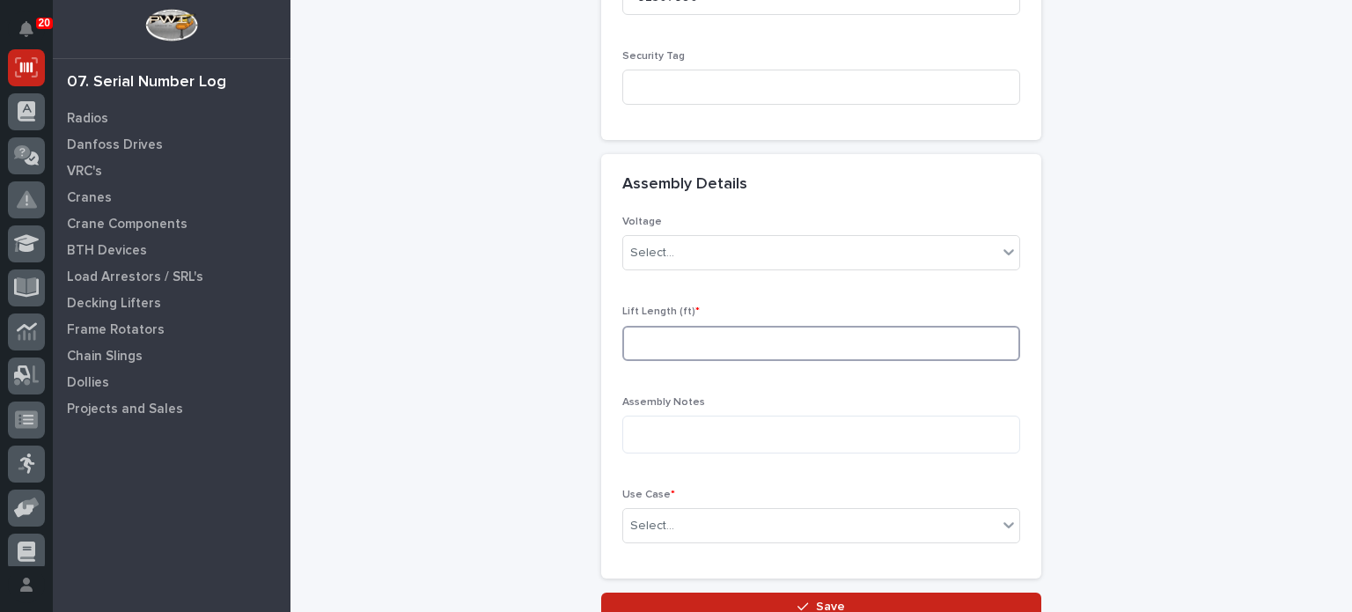
click at [948, 341] on input at bounding box center [821, 343] width 398 height 35
type input "10"
click at [914, 436] on textarea at bounding box center [821, 434] width 398 height 38
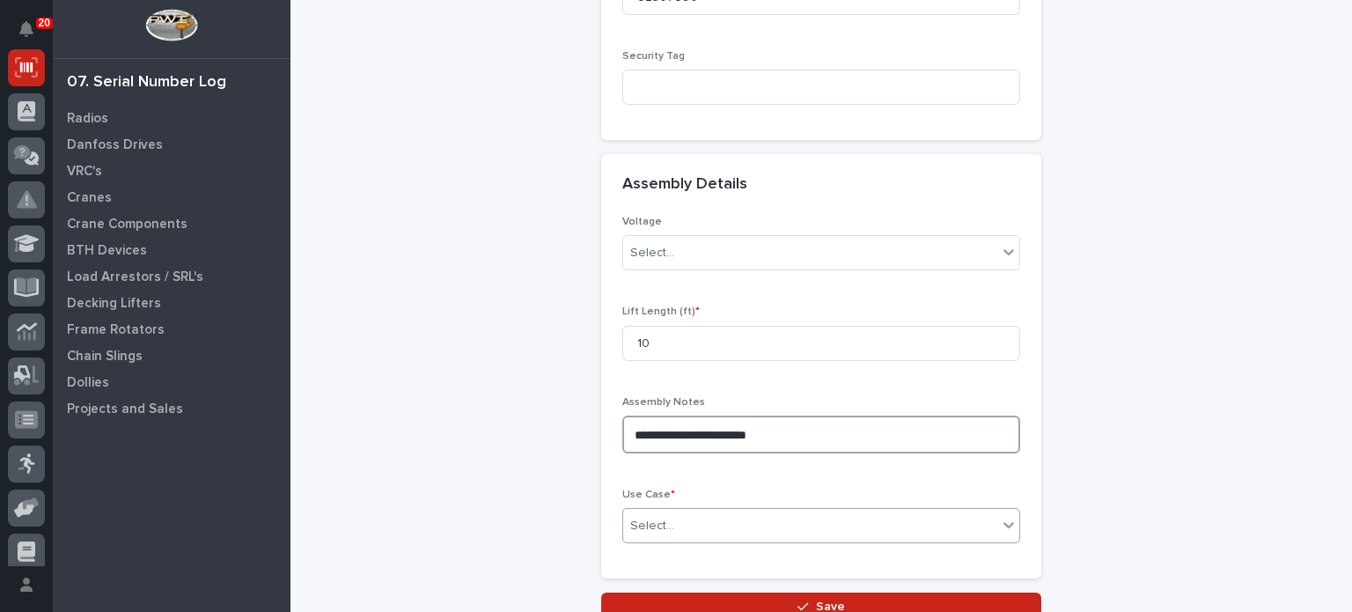
type textarea "**********"
click at [1007, 522] on icon at bounding box center [1008, 525] width 11 height 6
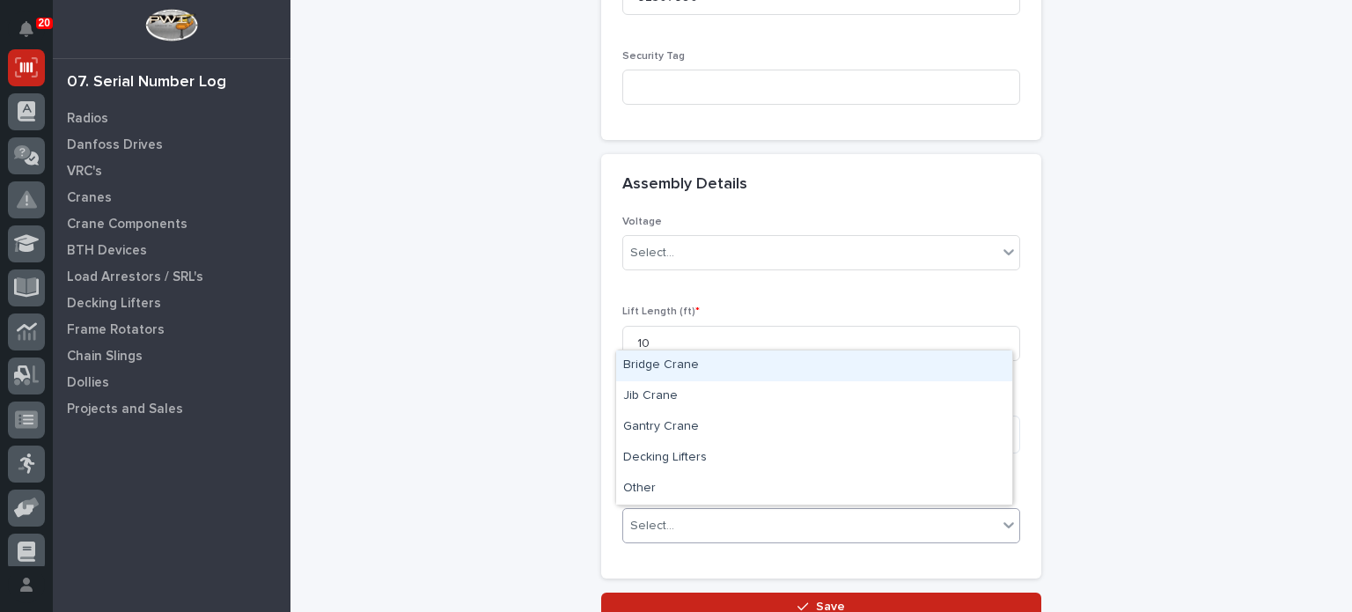
click at [947, 371] on div "Bridge Crane" at bounding box center [814, 365] width 396 height 31
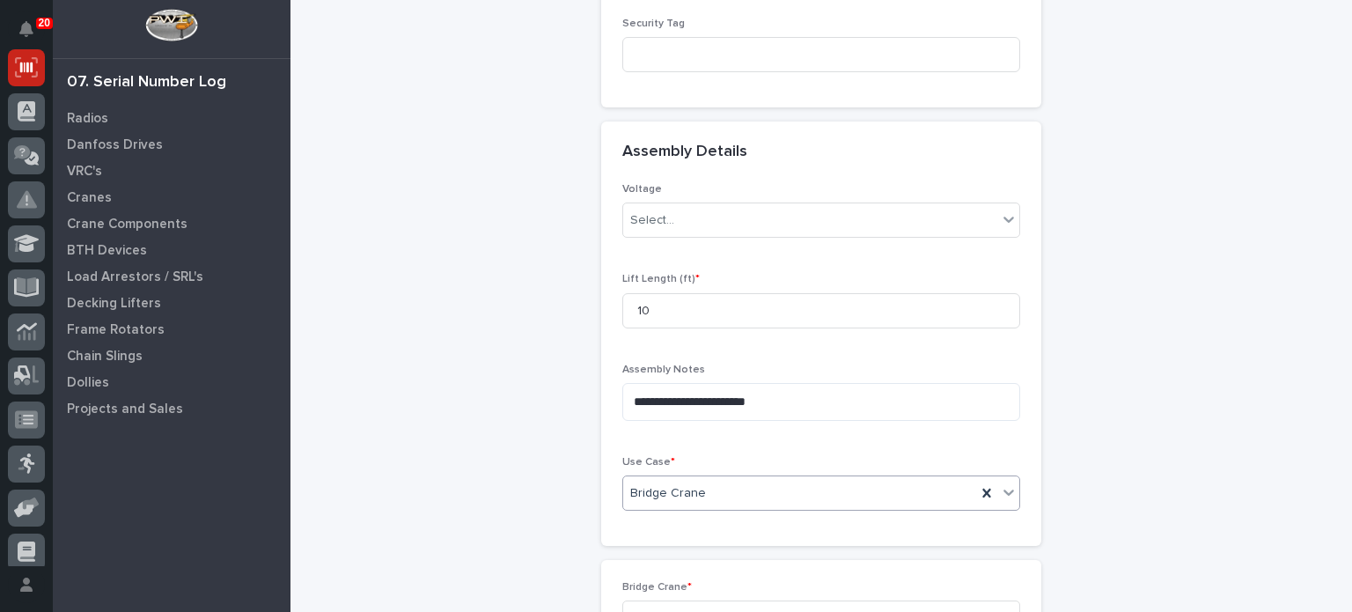
scroll to position [746, 0]
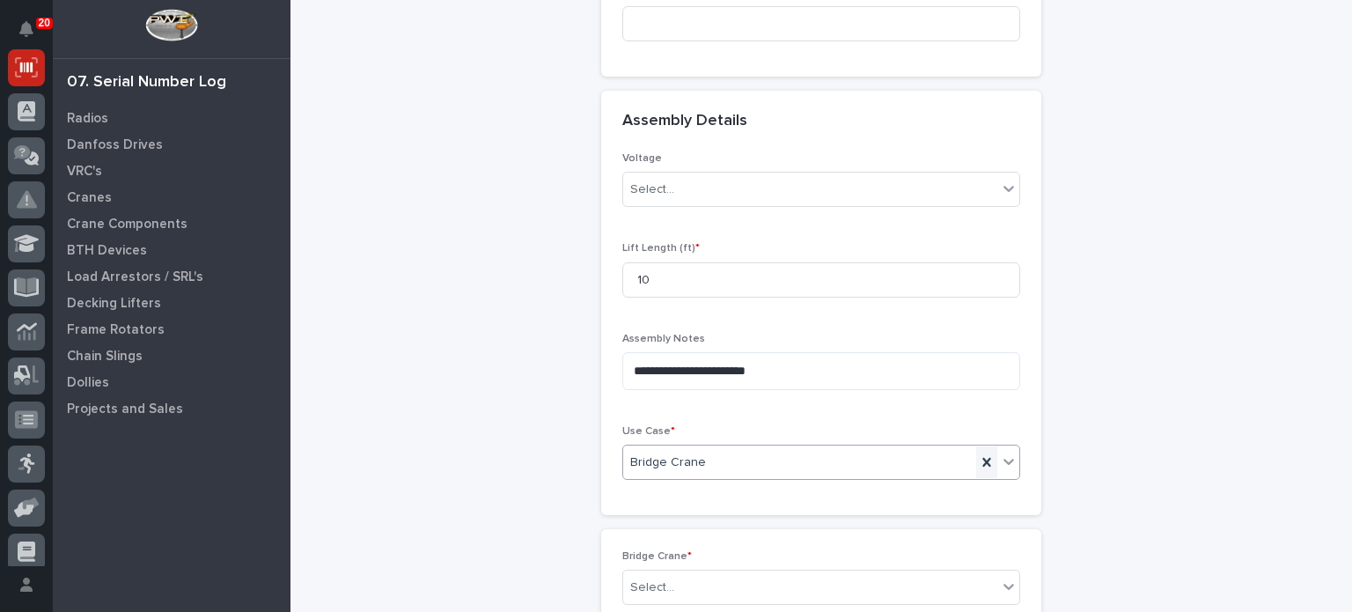
click at [984, 463] on icon at bounding box center [987, 462] width 18 height 18
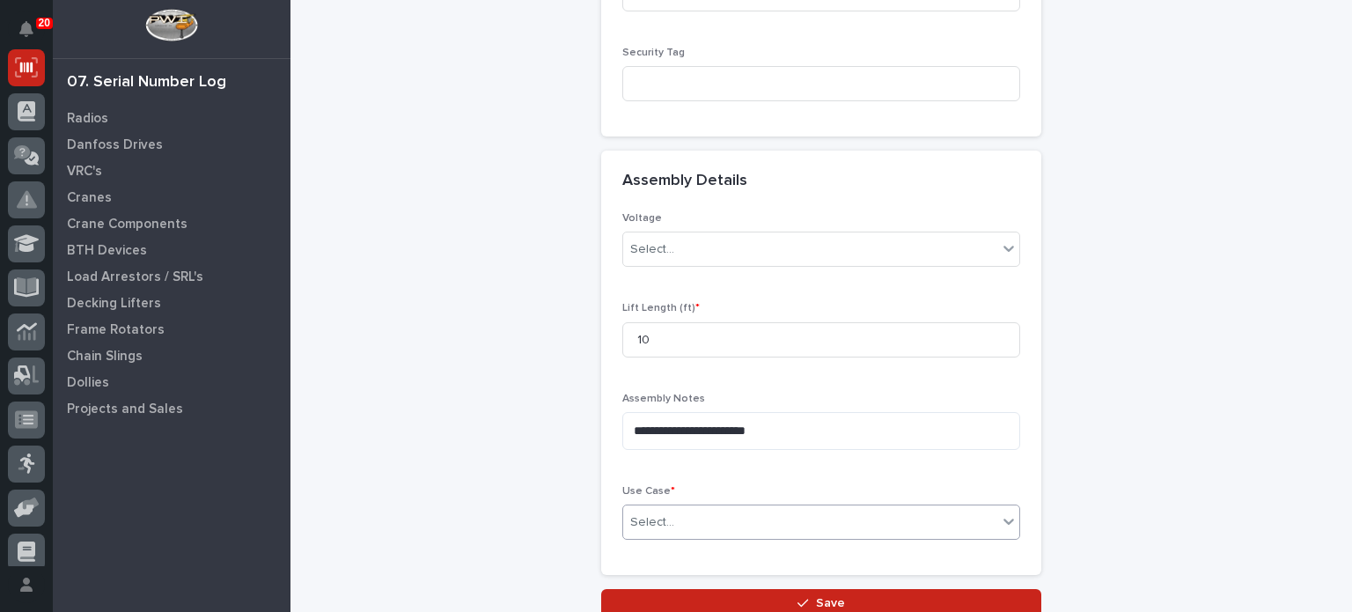
scroll to position [683, 0]
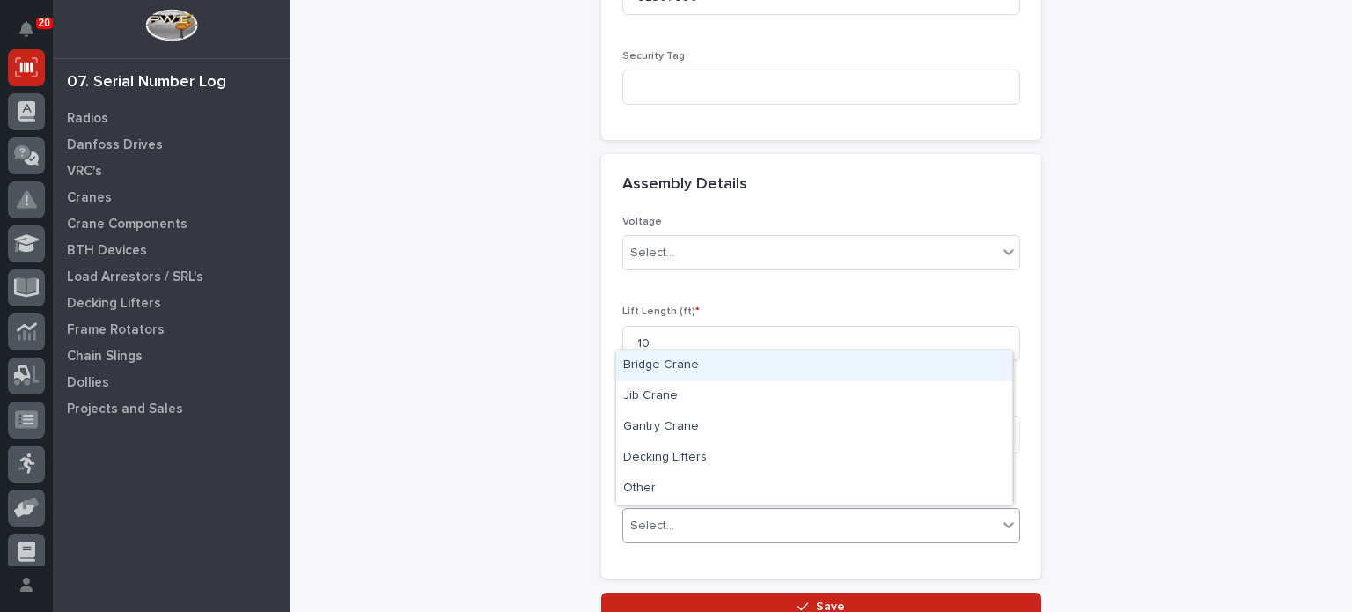
click at [1002, 527] on icon at bounding box center [1009, 525] width 18 height 18
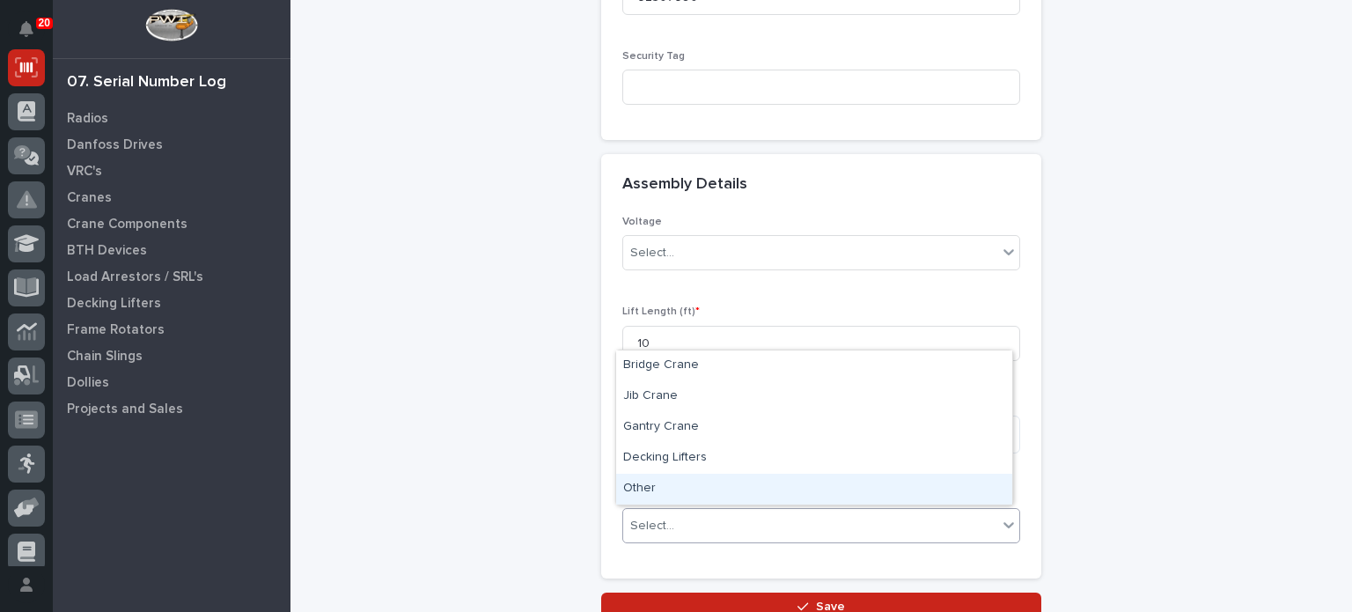
drag, startPoint x: 972, startPoint y: 504, endPoint x: 957, endPoint y: 493, distance: 18.8
click at [957, 493] on div "Other" at bounding box center [814, 488] width 396 height 31
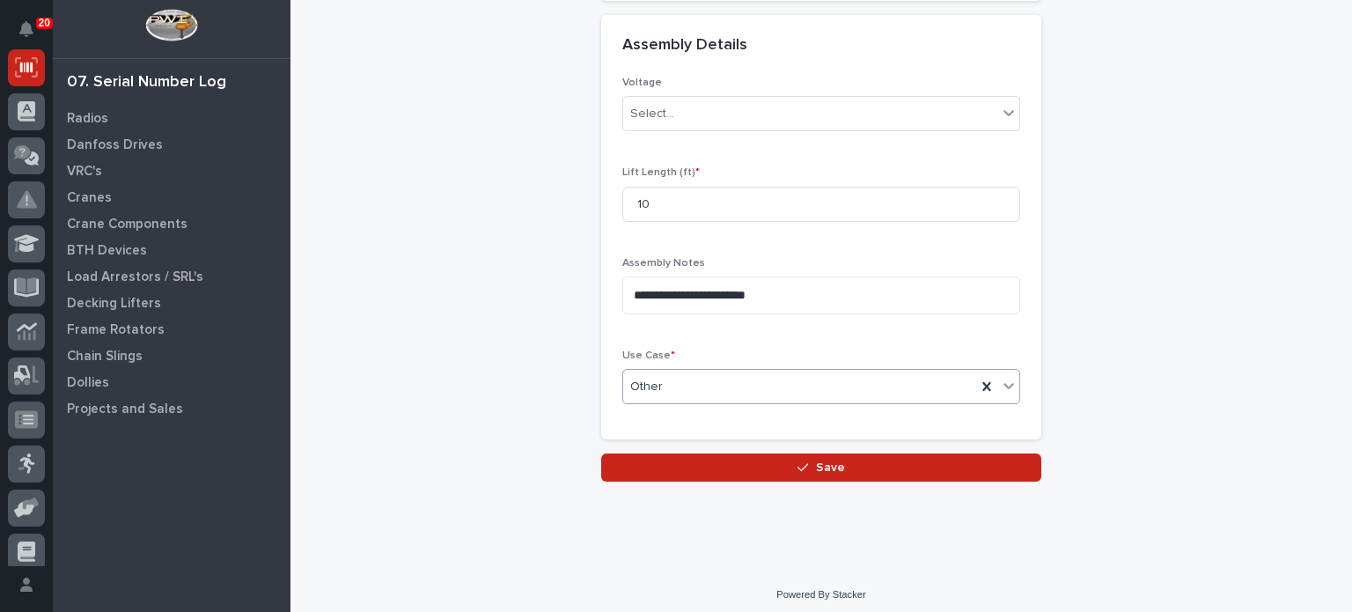
scroll to position [823, 0]
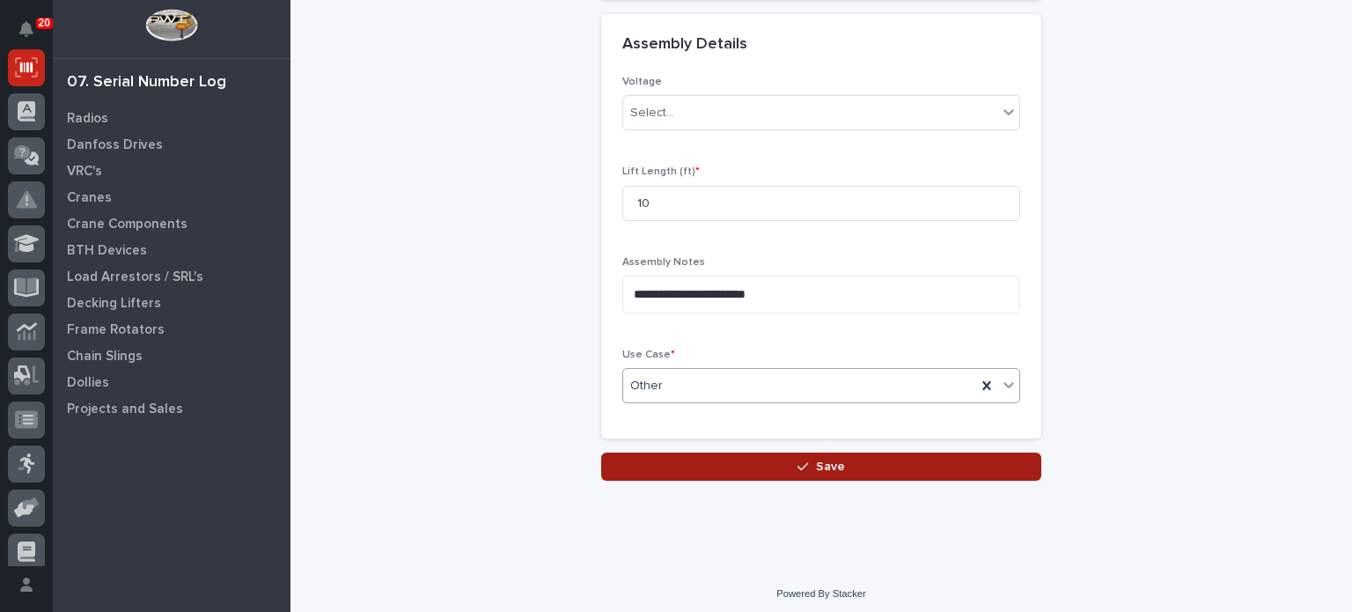
click at [871, 453] on button "Save" at bounding box center [821, 466] width 440 height 28
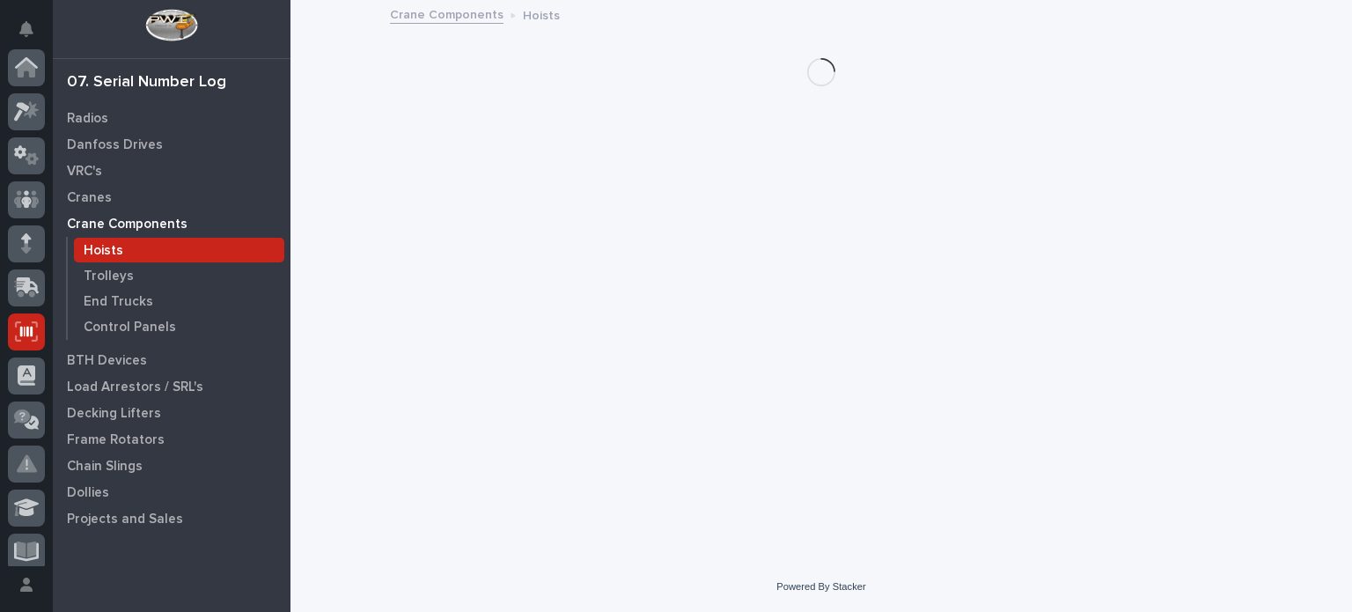
scroll to position [264, 0]
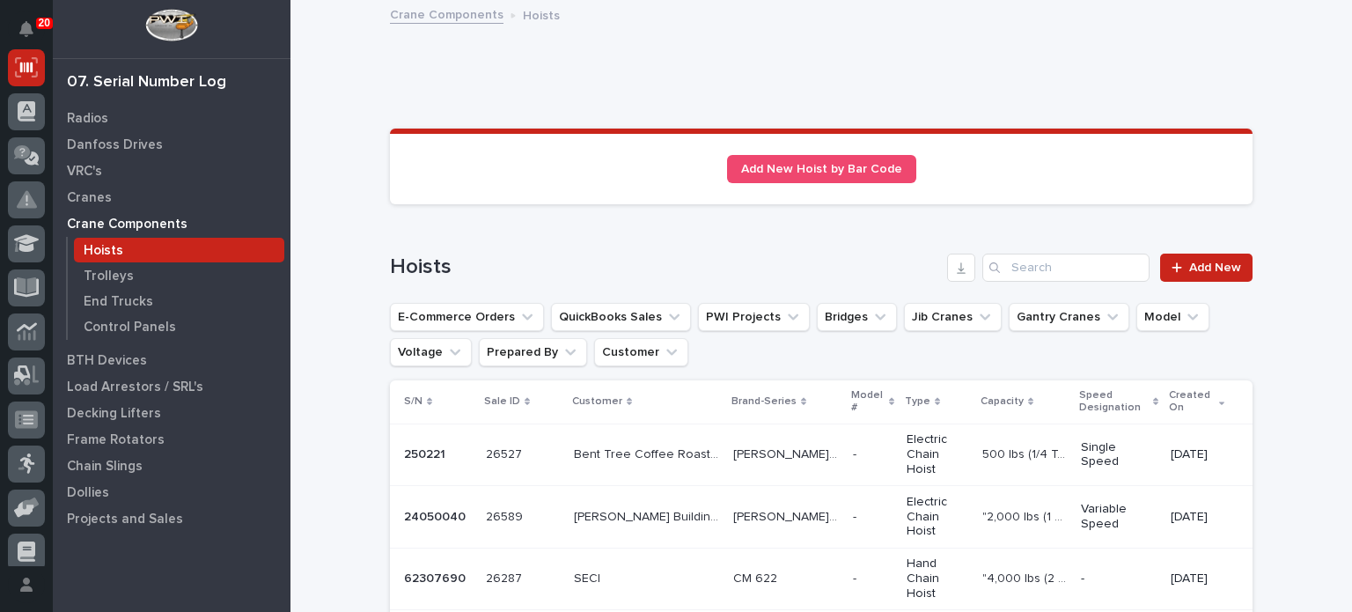
click at [733, 568] on p "CM 622" at bounding box center [757, 577] width 48 height 18
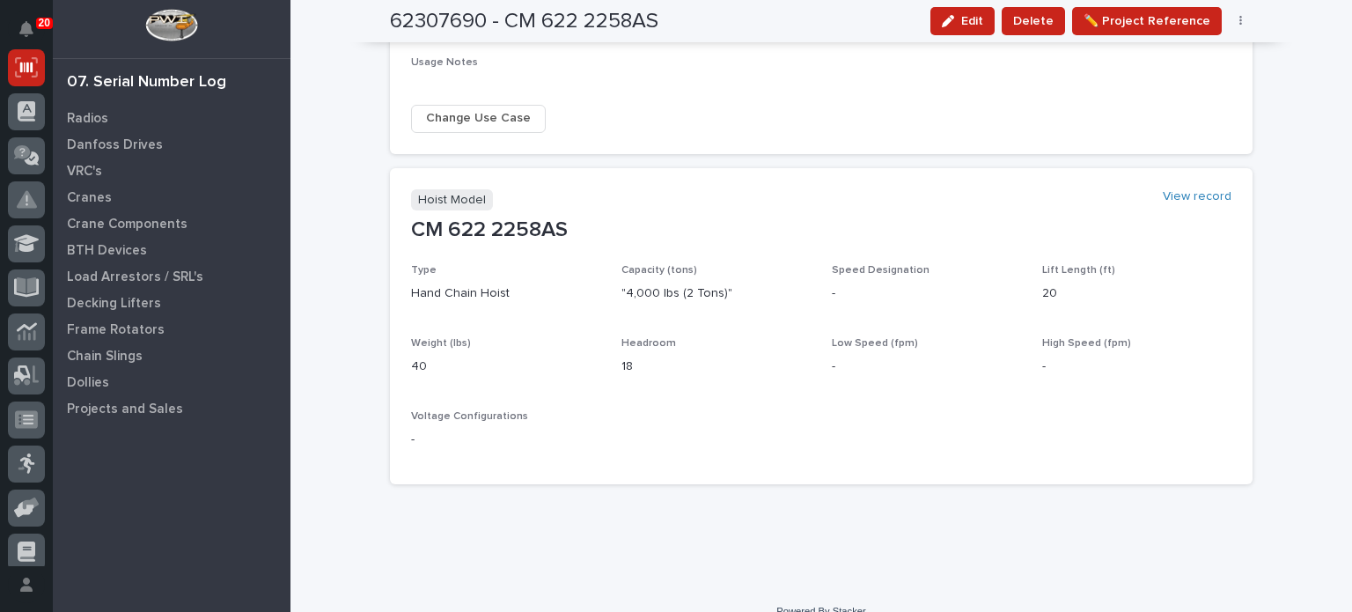
scroll to position [874, 0]
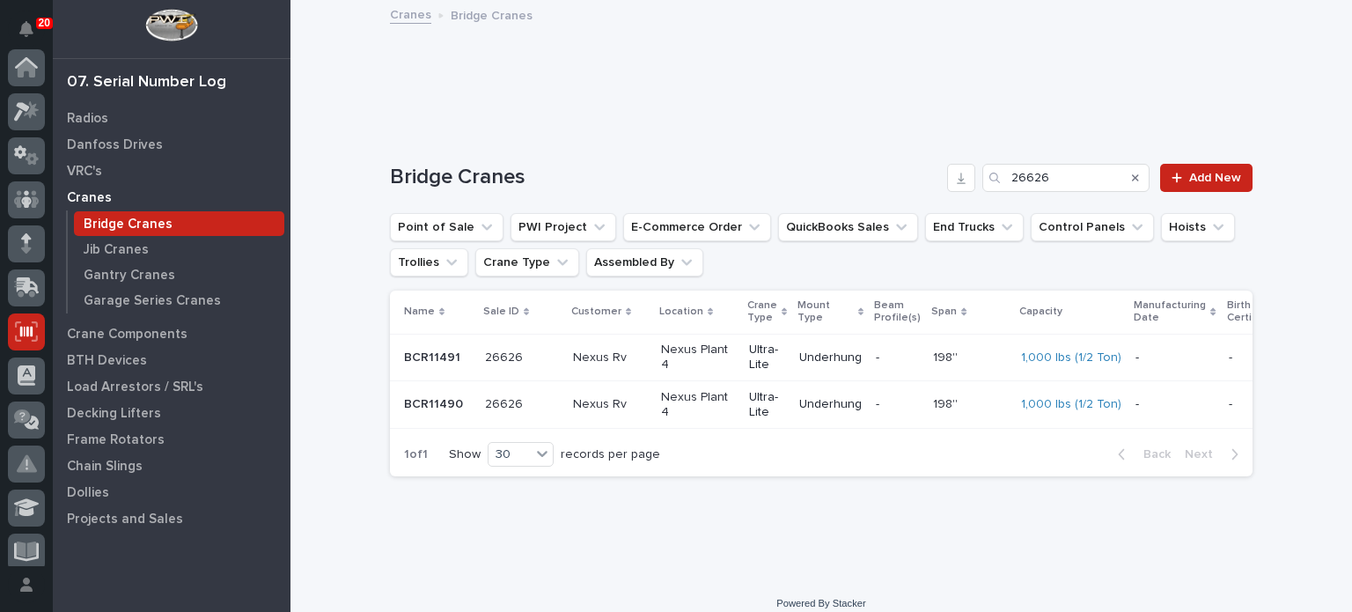
scroll to position [264, 0]
drag, startPoint x: 1054, startPoint y: 179, endPoint x: 950, endPoint y: 164, distance: 104.9
click at [950, 164] on div "Bridge Cranes 26626 Add New" at bounding box center [821, 178] width 862 height 28
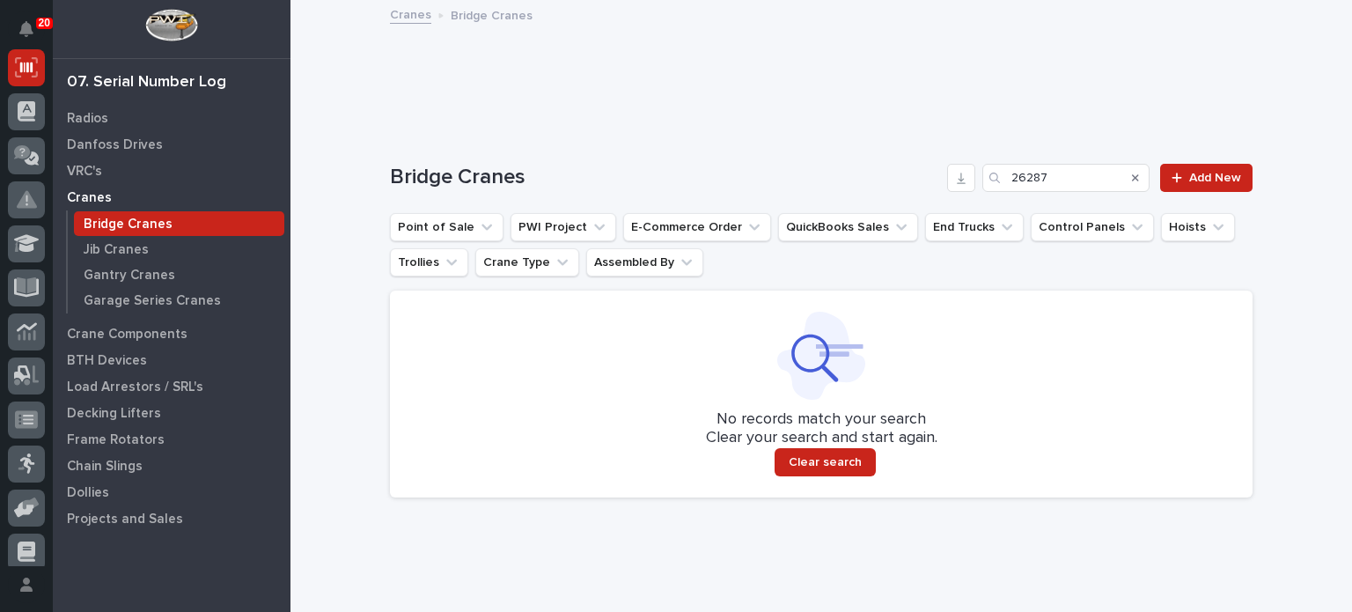
type input "26287"
